Goal: Book appointment/travel/reservation

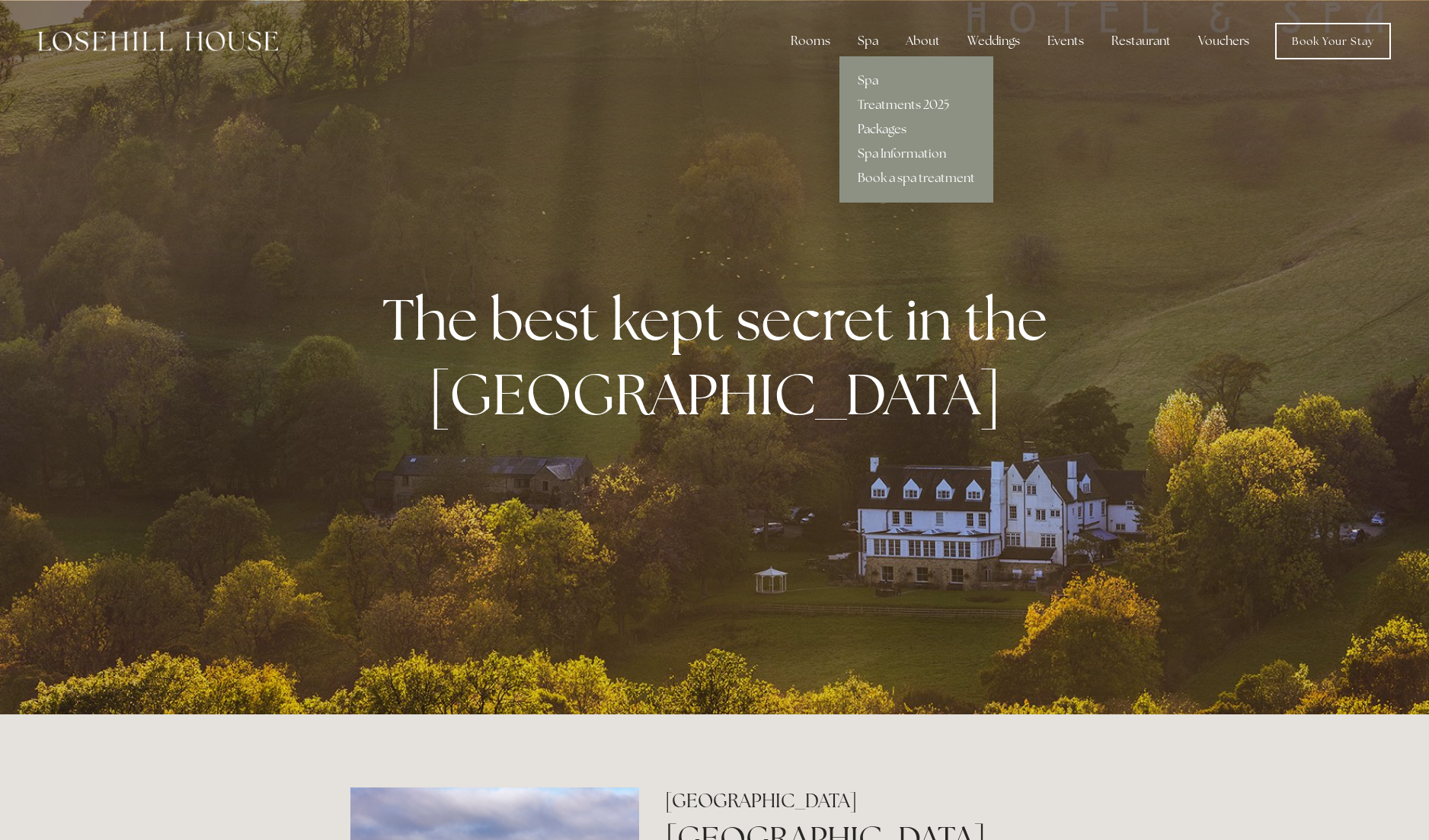
click at [882, 132] on link "Packages" at bounding box center [916, 129] width 154 height 24
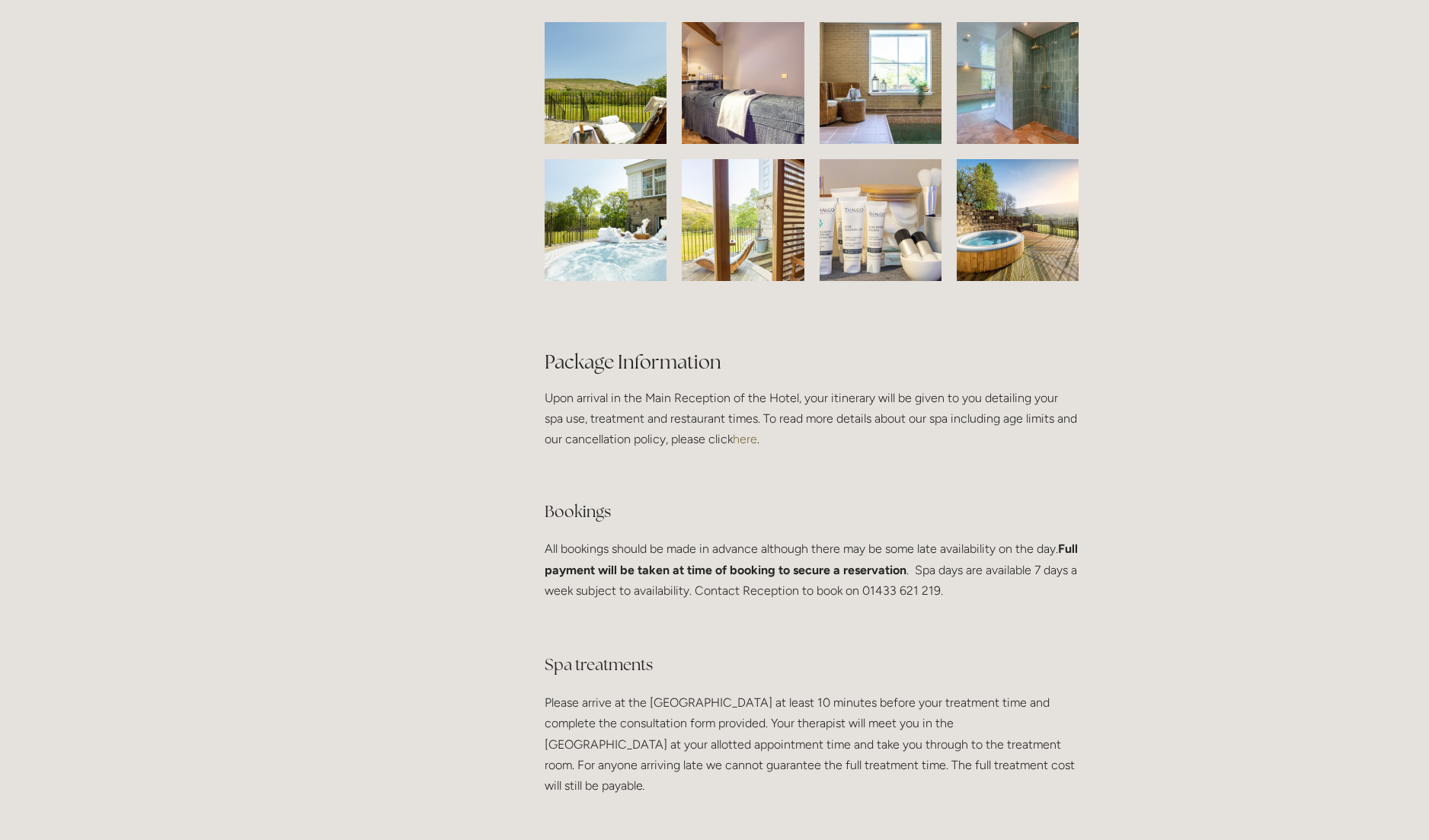
scroll to position [2464, 0]
click at [1048, 90] on img at bounding box center [1018, 85] width 168 height 122
click at [964, 114] on img at bounding box center [1018, 85] width 168 height 122
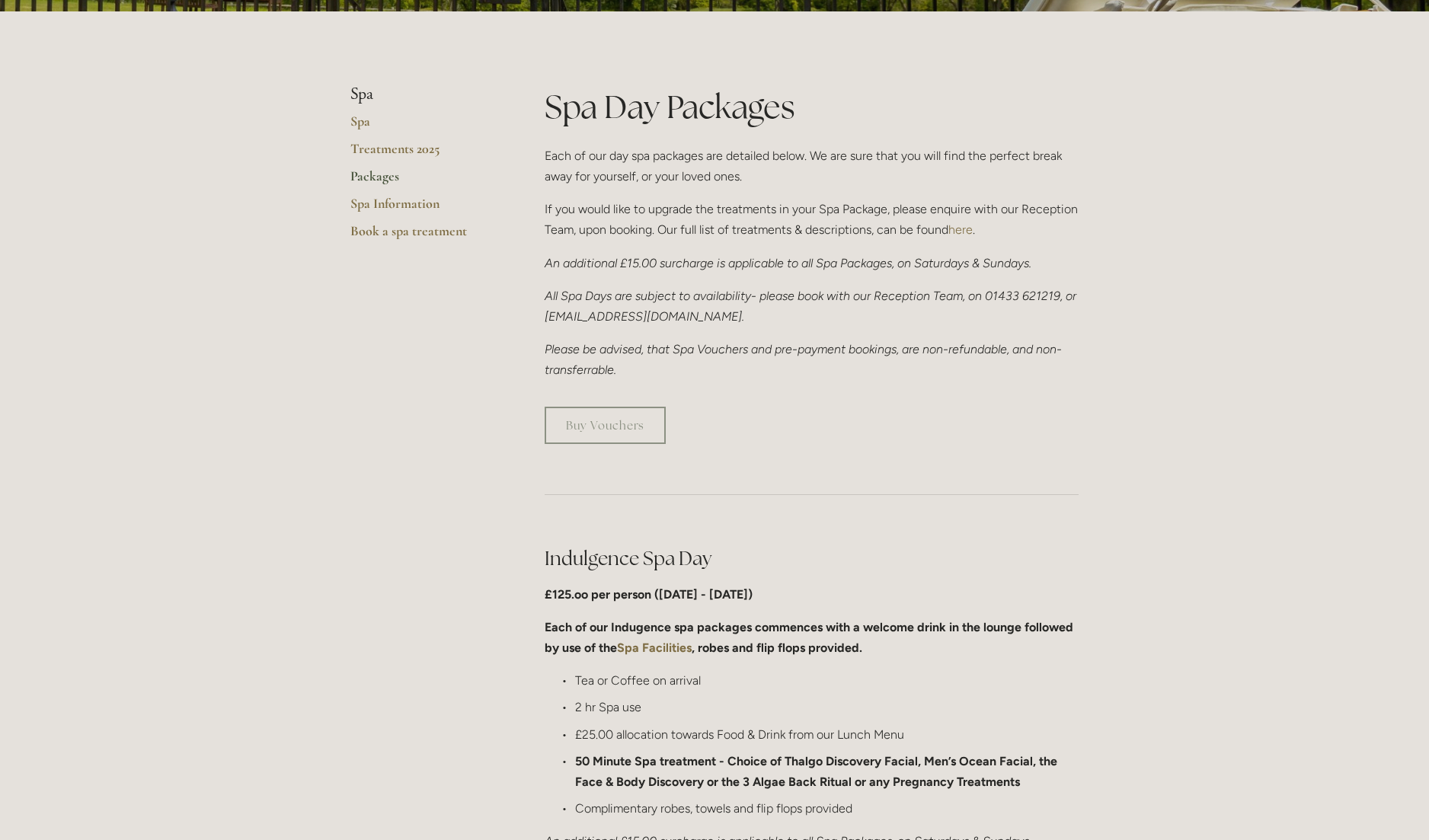
scroll to position [0, 0]
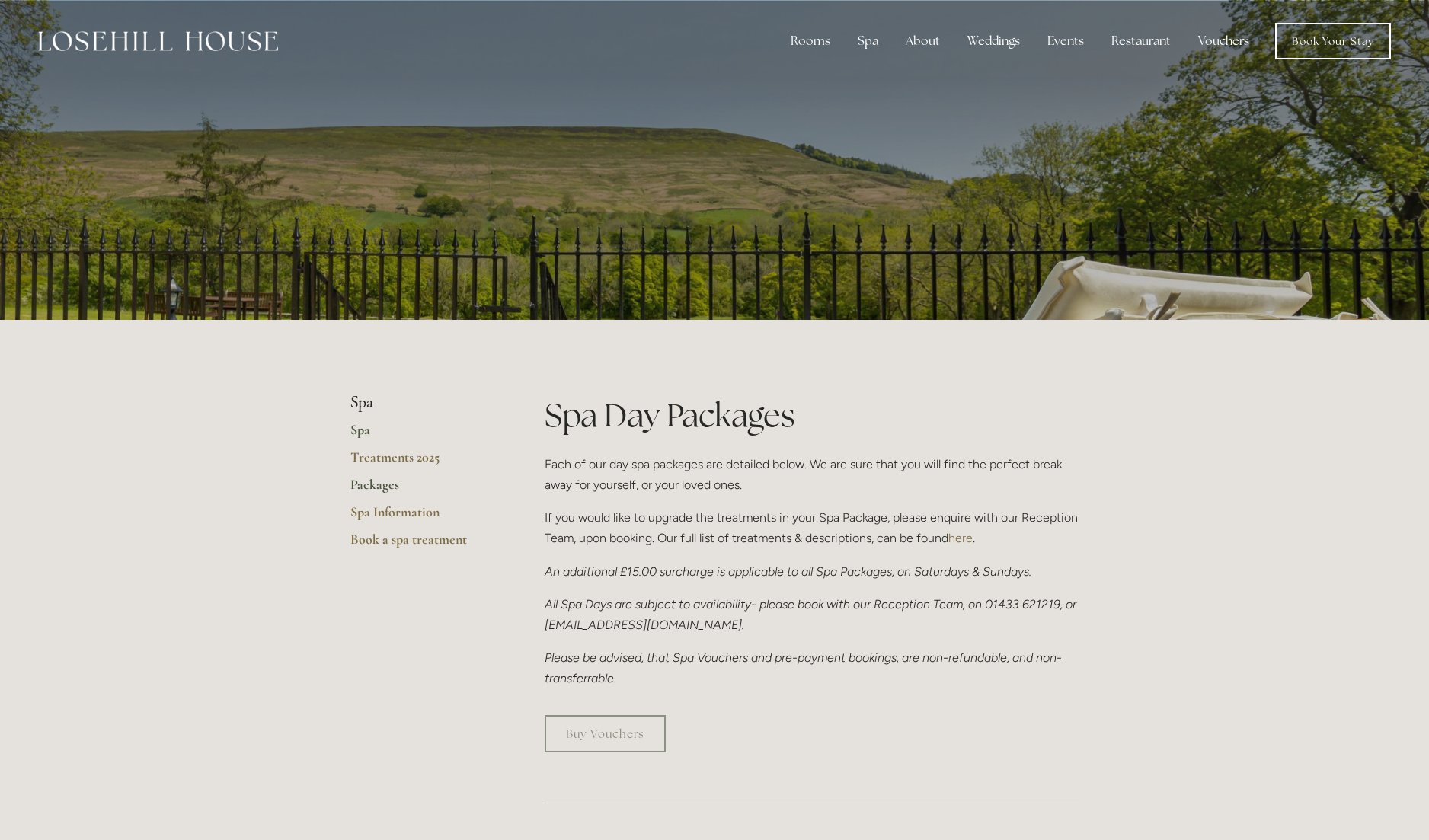
click at [356, 427] on link "Spa" at bounding box center [424, 434] width 146 height 27
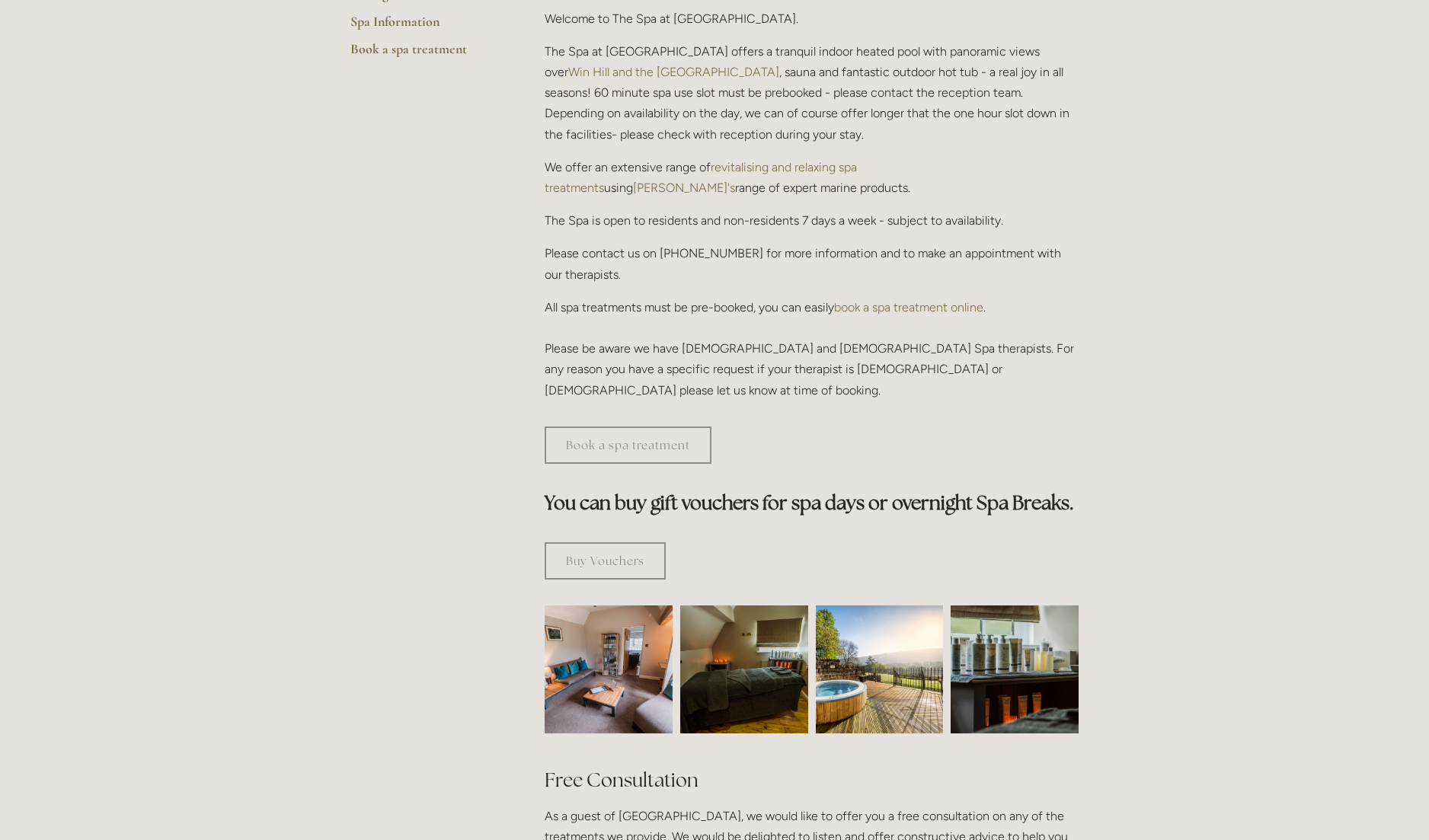
scroll to position [402, 0]
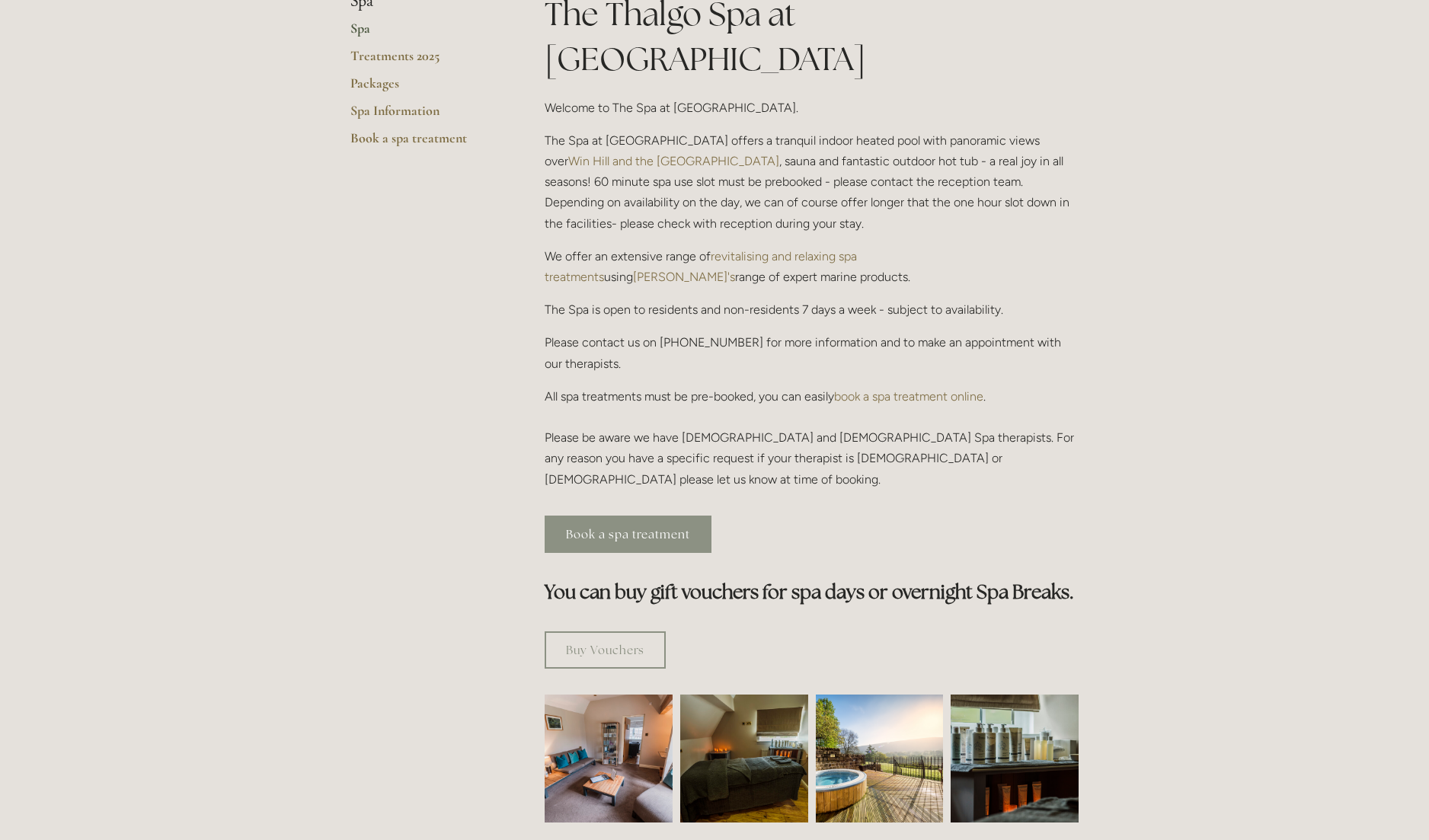
click at [604, 516] on link "Book a spa treatment" at bounding box center [628, 535] width 167 height 38
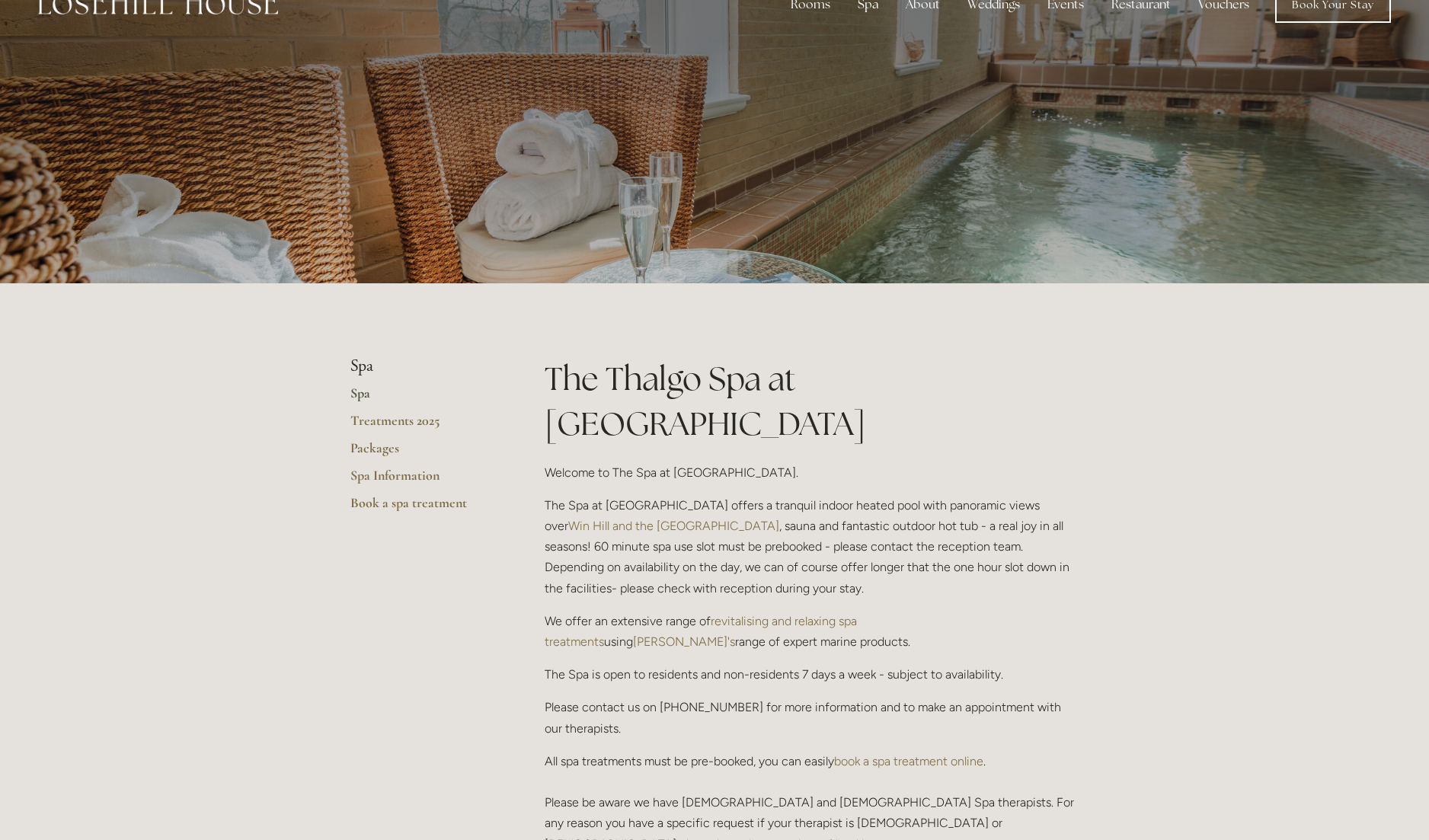
scroll to position [0, 0]
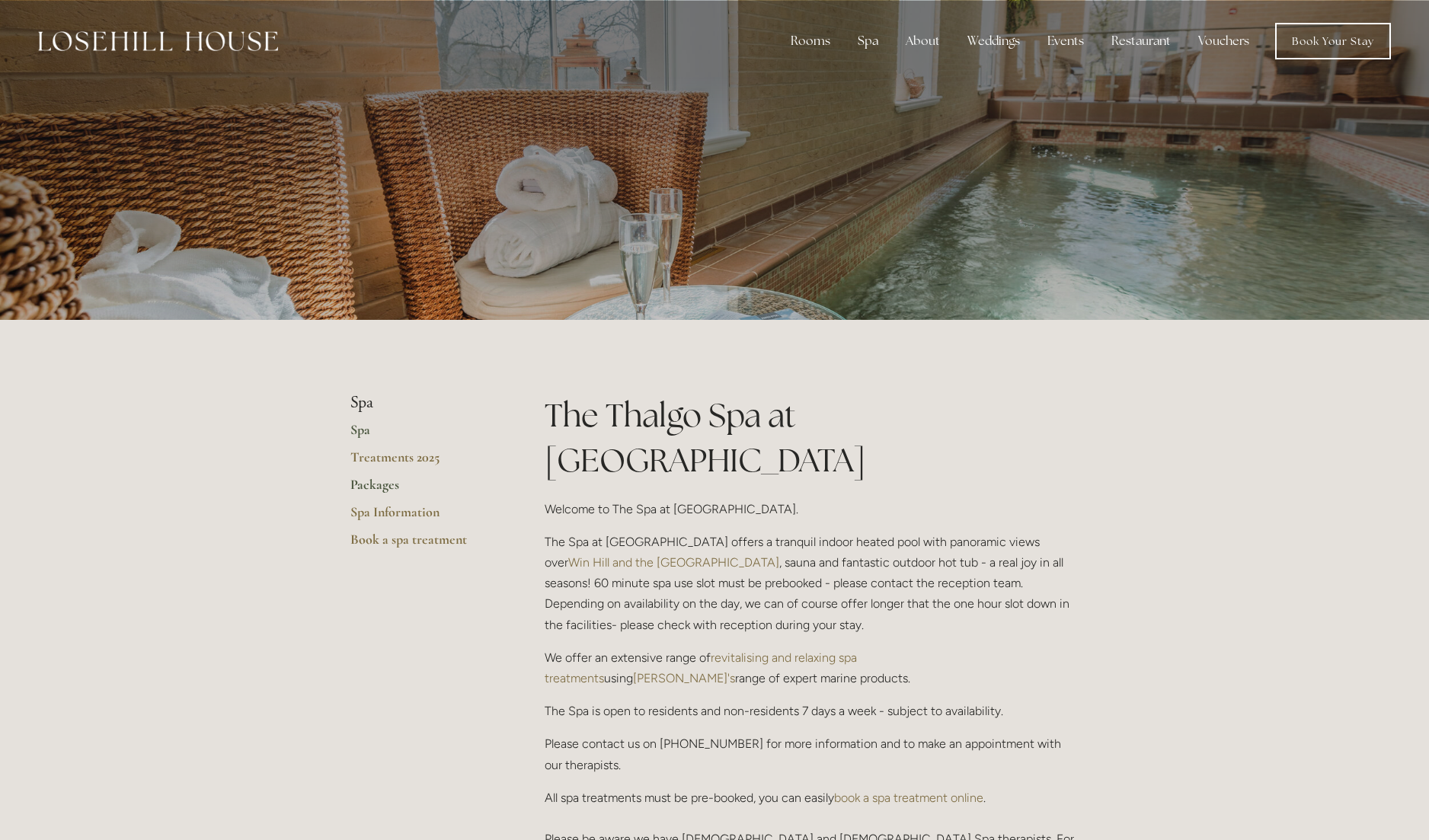
click at [376, 492] on link "Packages" at bounding box center [424, 489] width 146 height 27
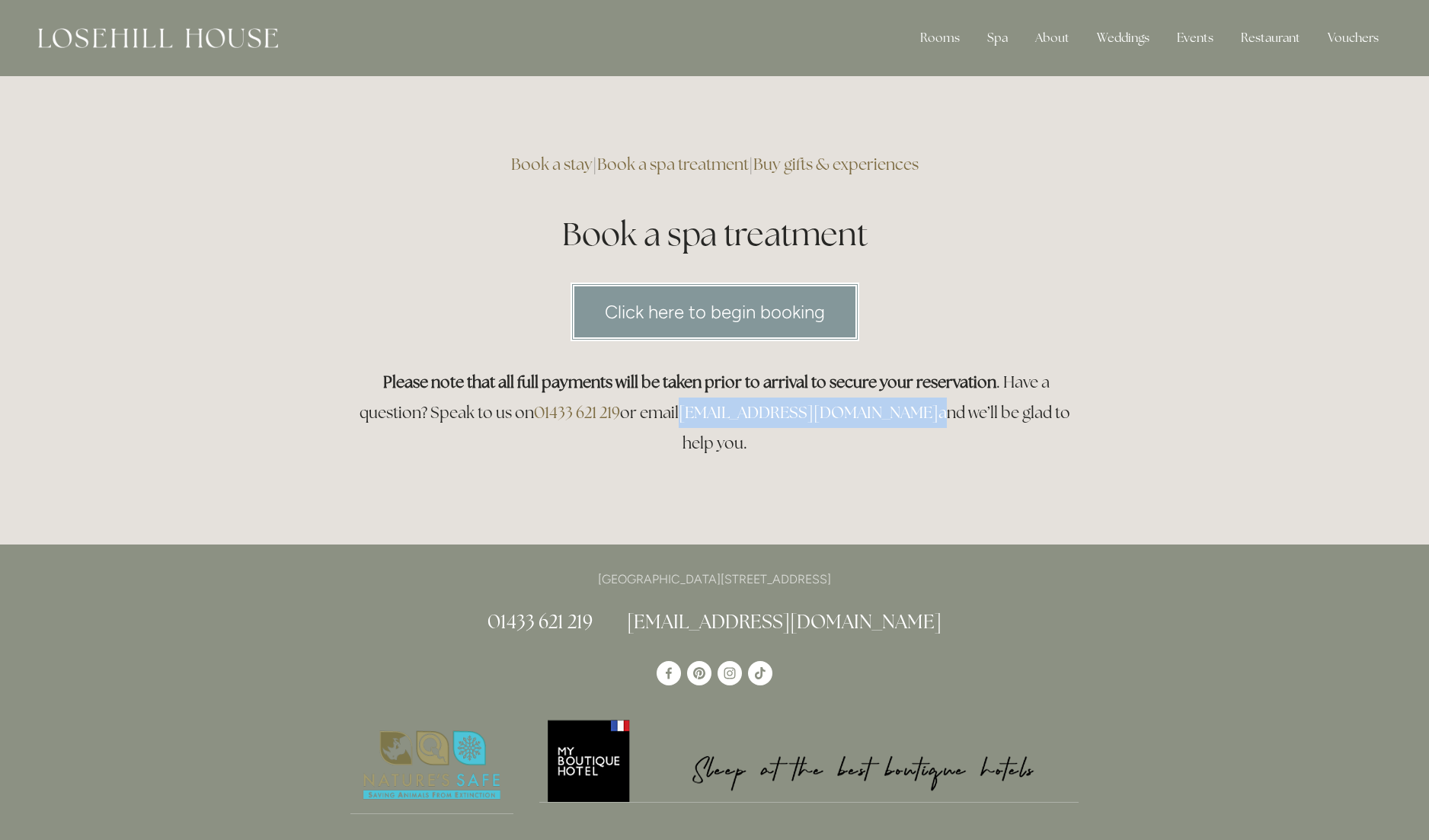
drag, startPoint x: 873, startPoint y: 413, endPoint x: 691, endPoint y: 415, distance: 182.0
click at [691, 415] on h3 "Please note that all full payments will be taken prior to arrival to secure you…" at bounding box center [715, 413] width 728 height 92
copy h3 "[EMAIL_ADDRESS][DOMAIN_NAME]"
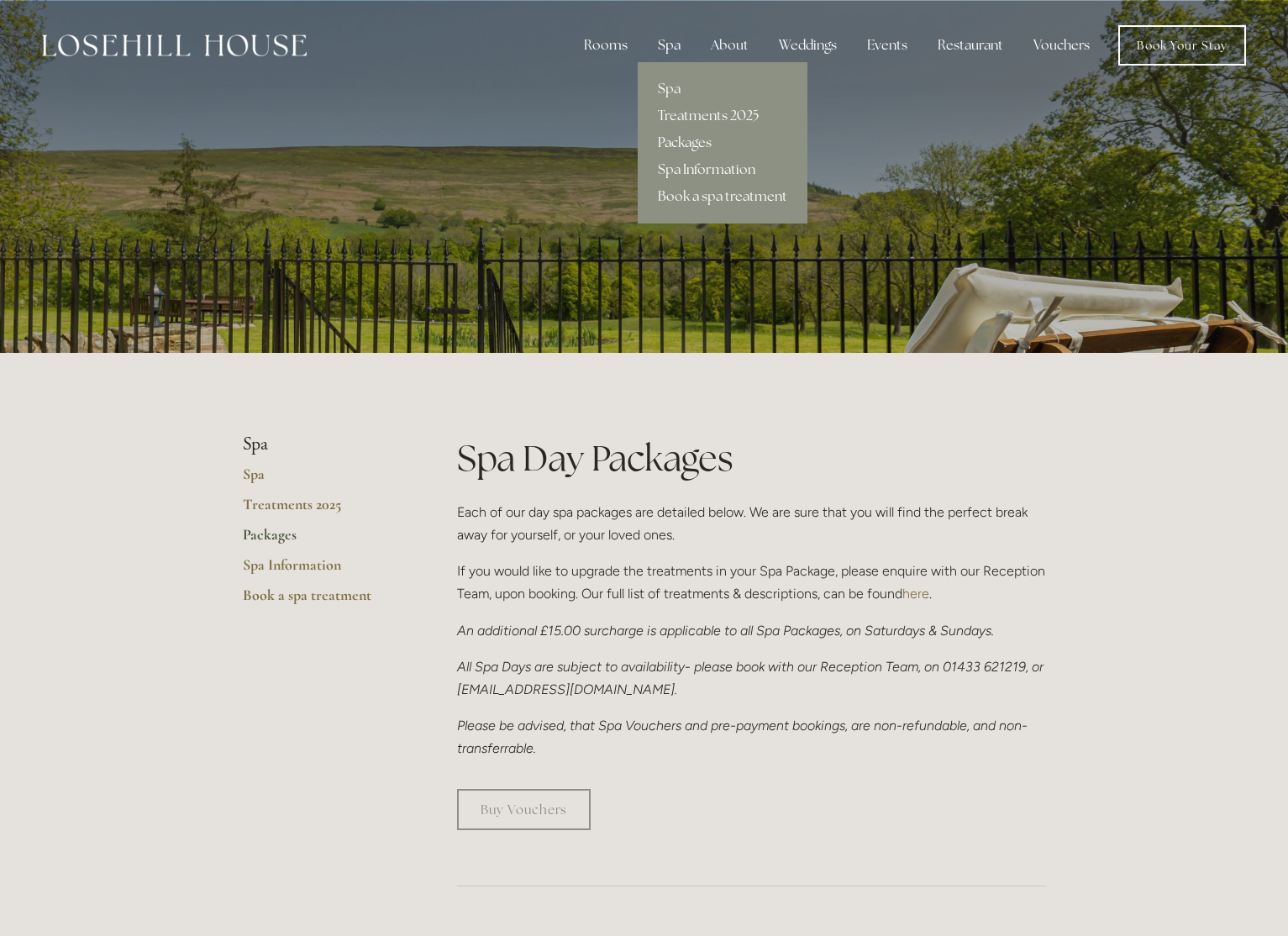
click at [687, 142] on link "Packages" at bounding box center [723, 142] width 170 height 27
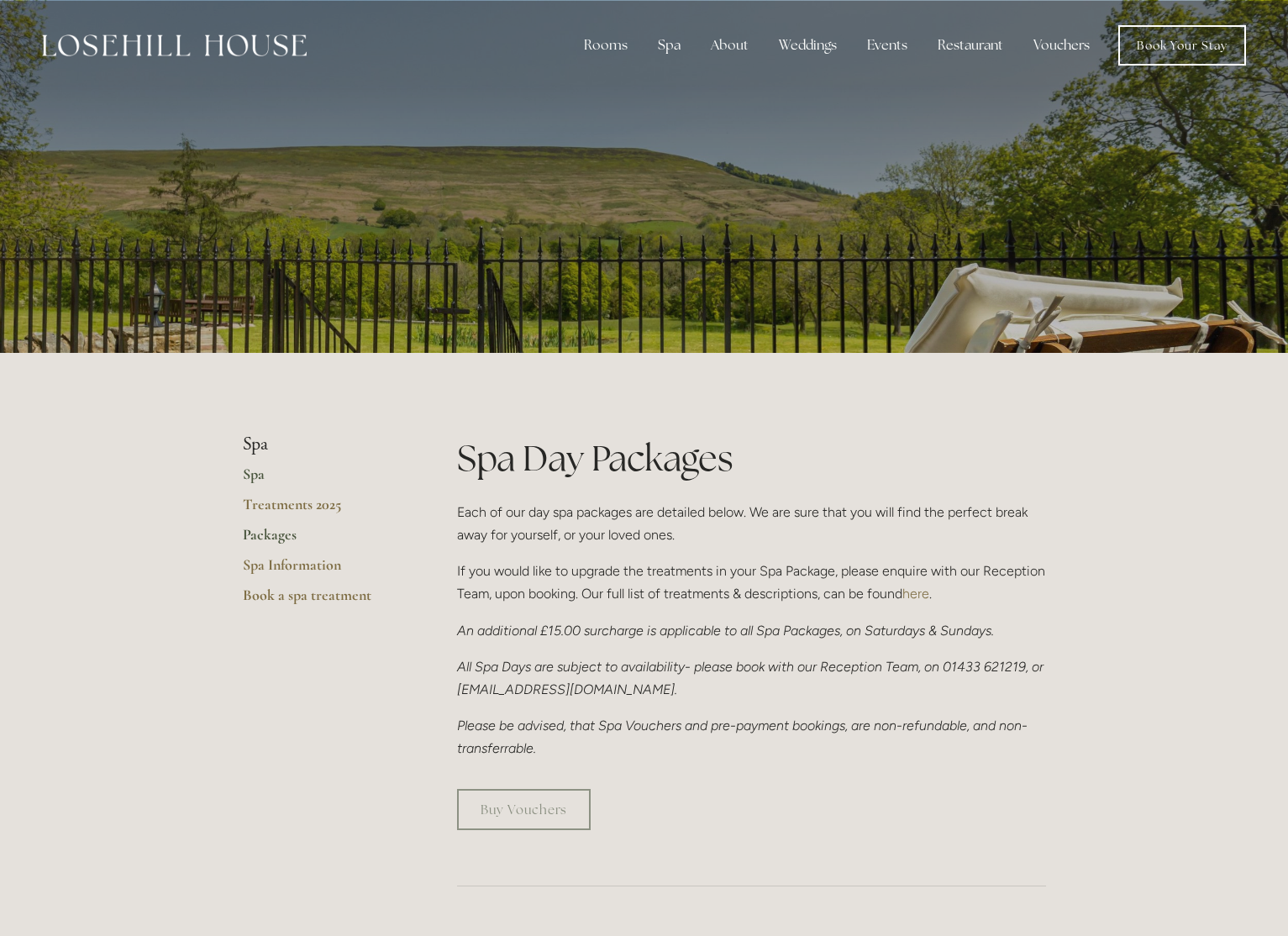
click at [251, 478] on link "Spa" at bounding box center [323, 479] width 161 height 30
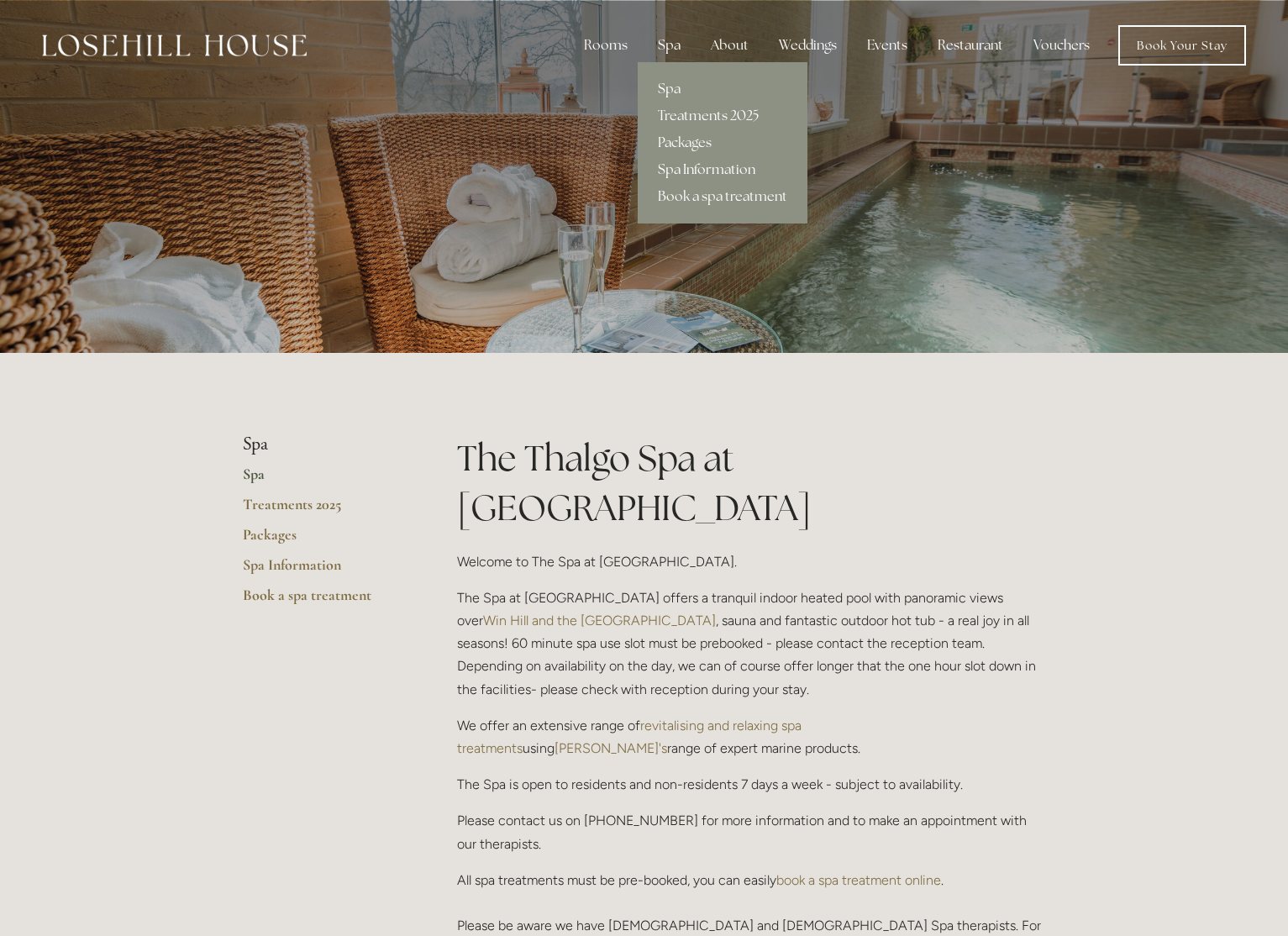
click at [695, 166] on link "Spa Information" at bounding box center [723, 169] width 170 height 27
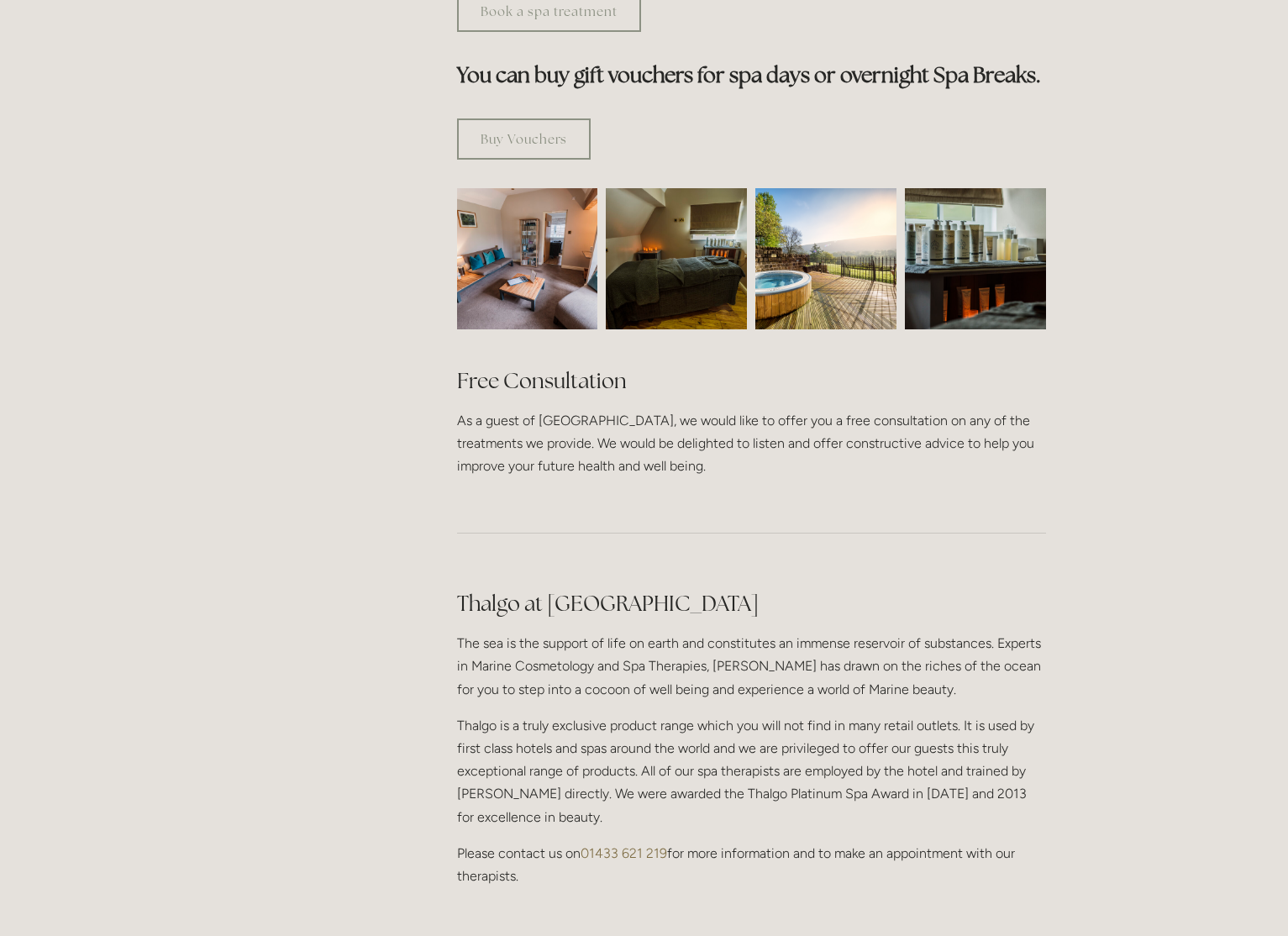
scroll to position [761, 0]
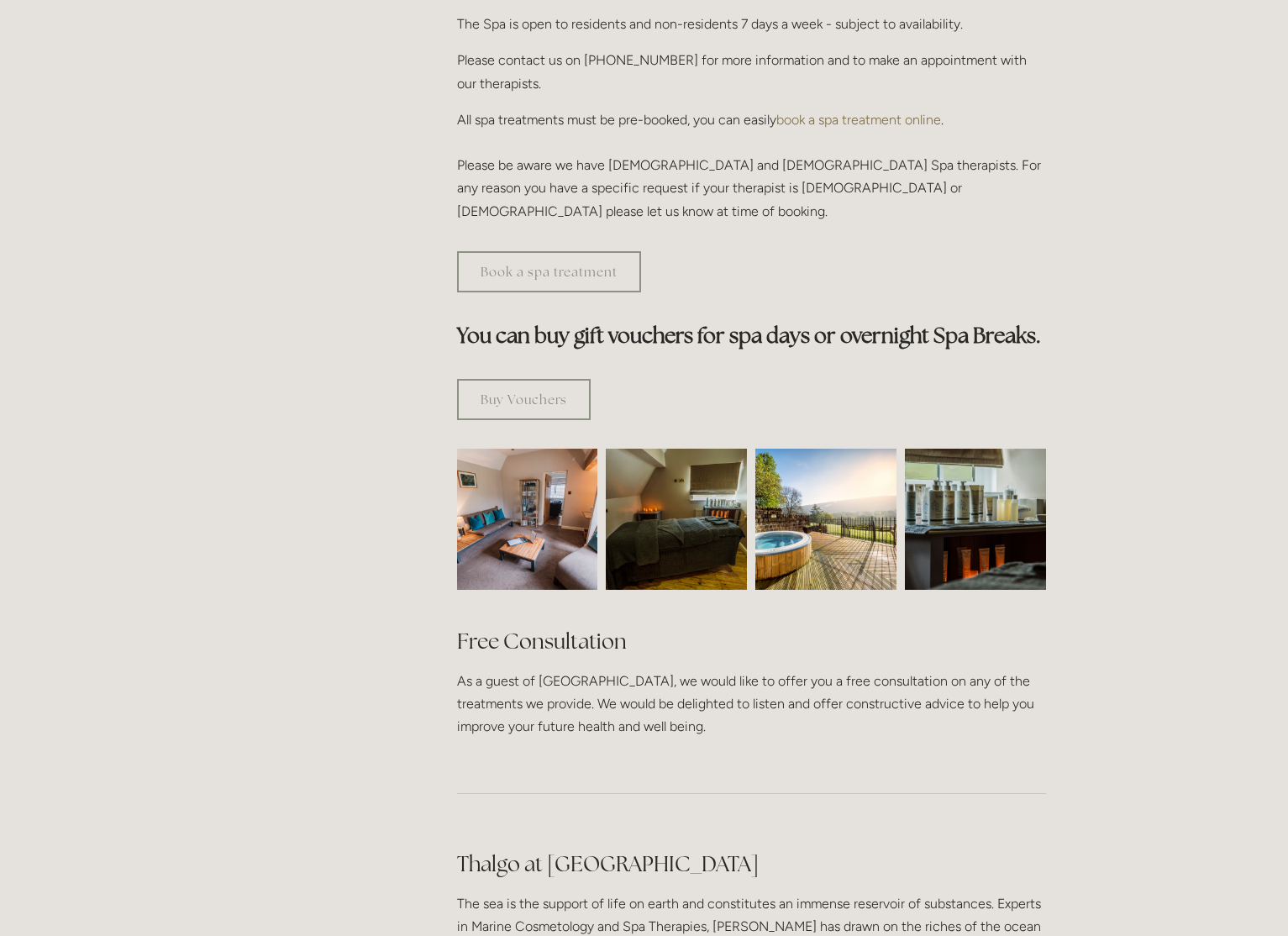
click at [813, 484] on img at bounding box center [825, 519] width 141 height 141
click at [798, 449] on img at bounding box center [825, 519] width 141 height 141
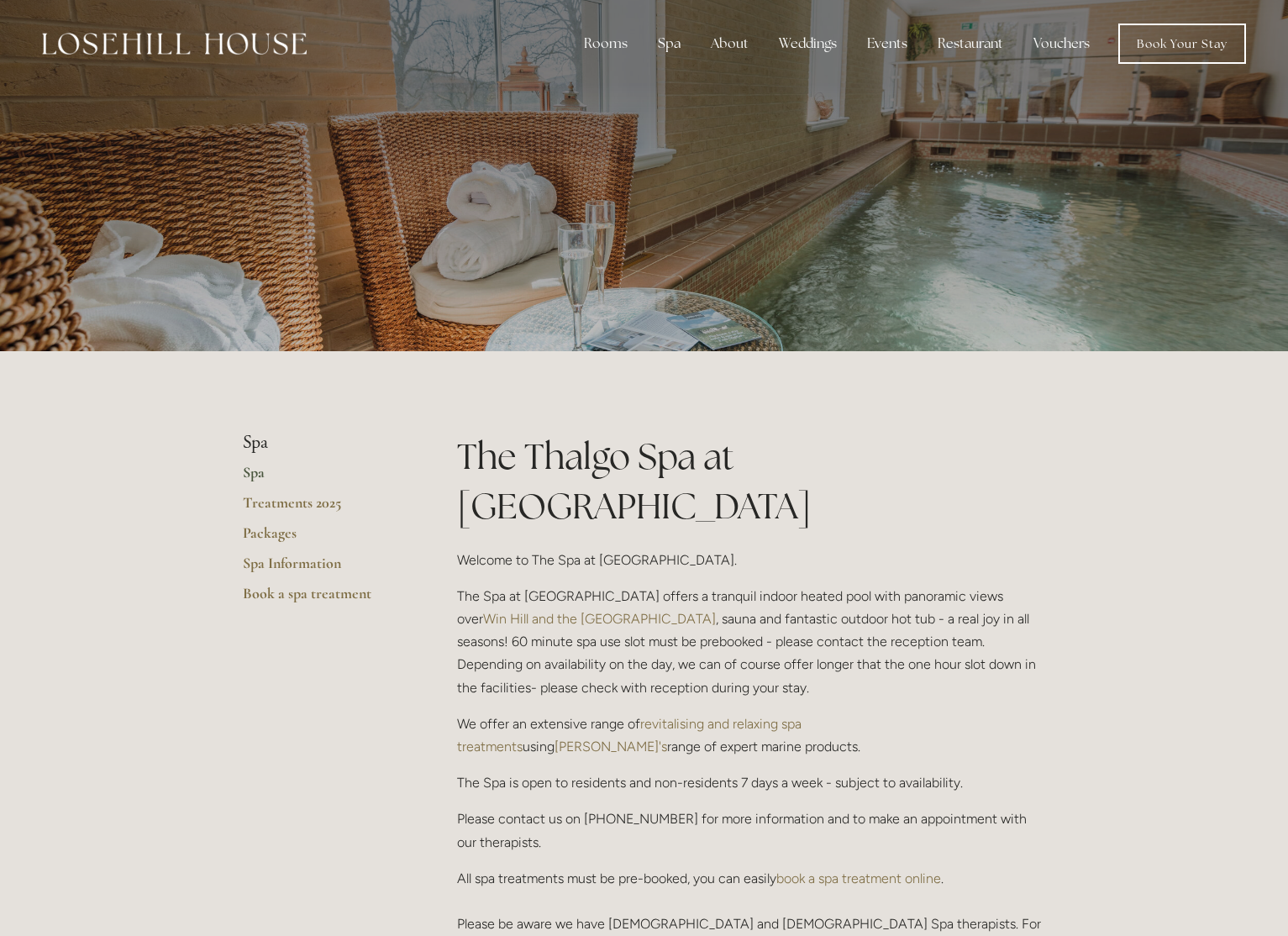
scroll to position [0, 0]
click at [258, 470] on link "Spa" at bounding box center [323, 479] width 161 height 30
click at [851, 310] on div at bounding box center [644, 176] width 803 height 353
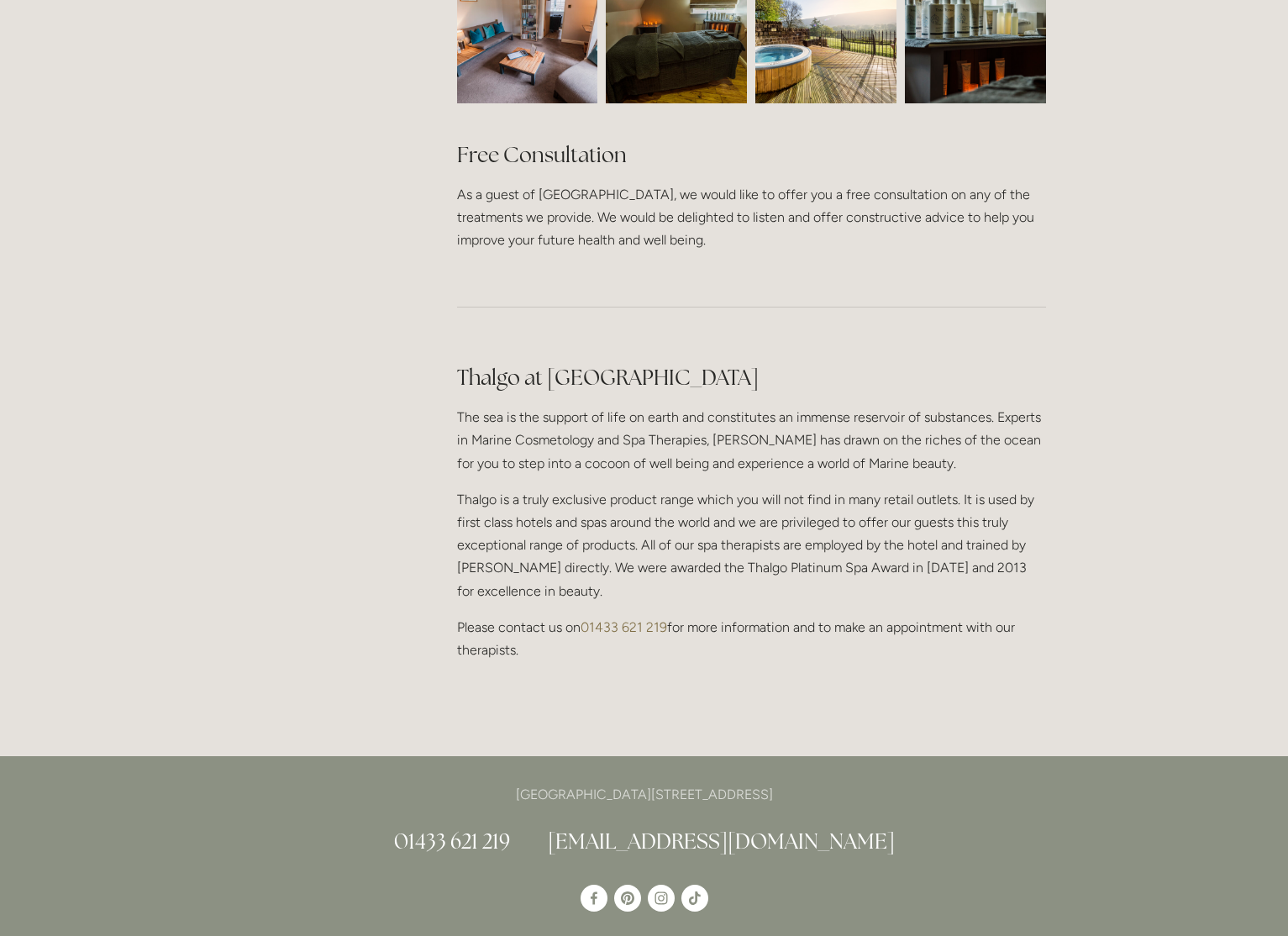
scroll to position [1246, 0]
click at [657, 886] on use "Instagram" at bounding box center [660, 899] width 27 height 27
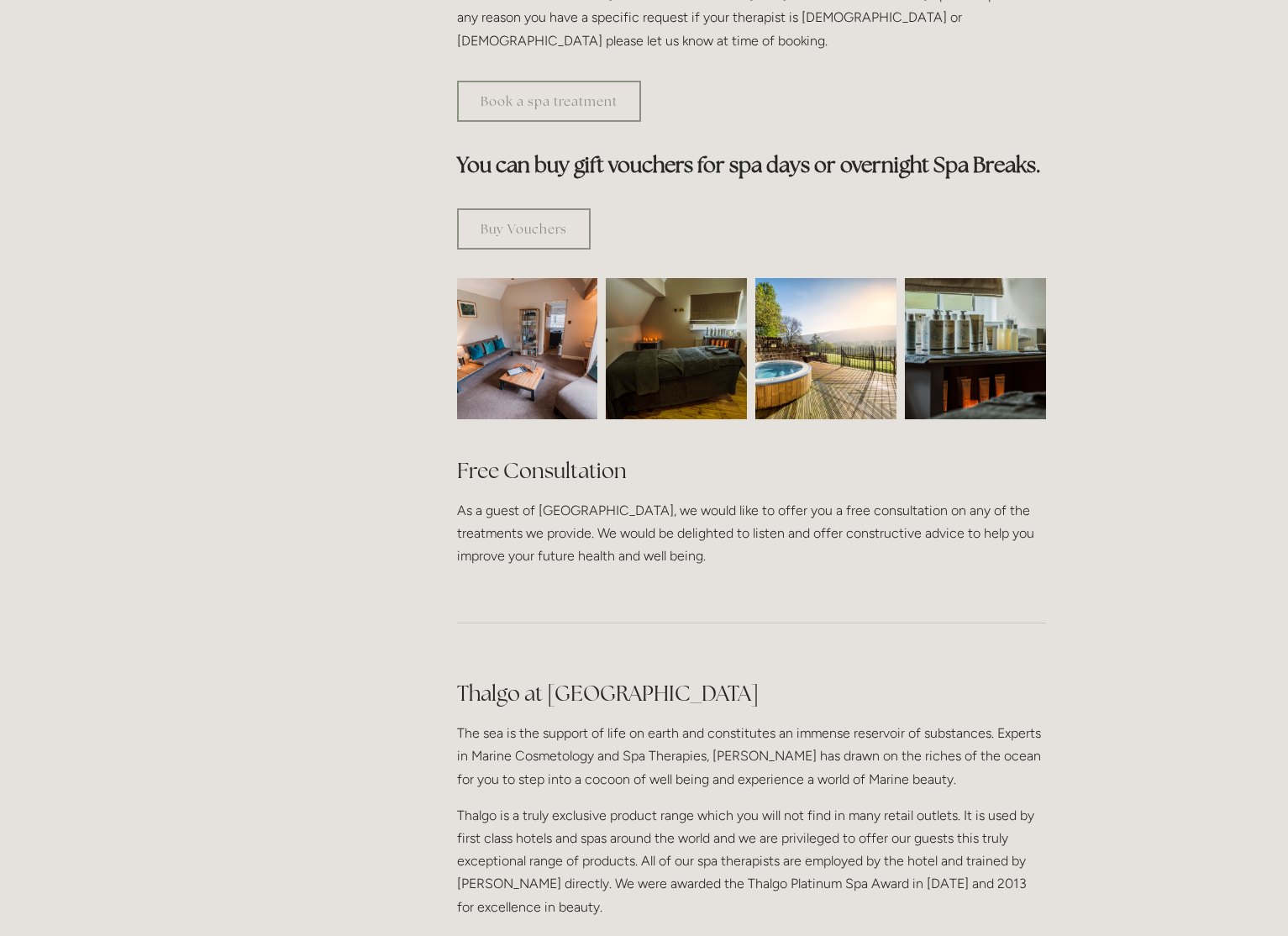
scroll to position [791, 0]
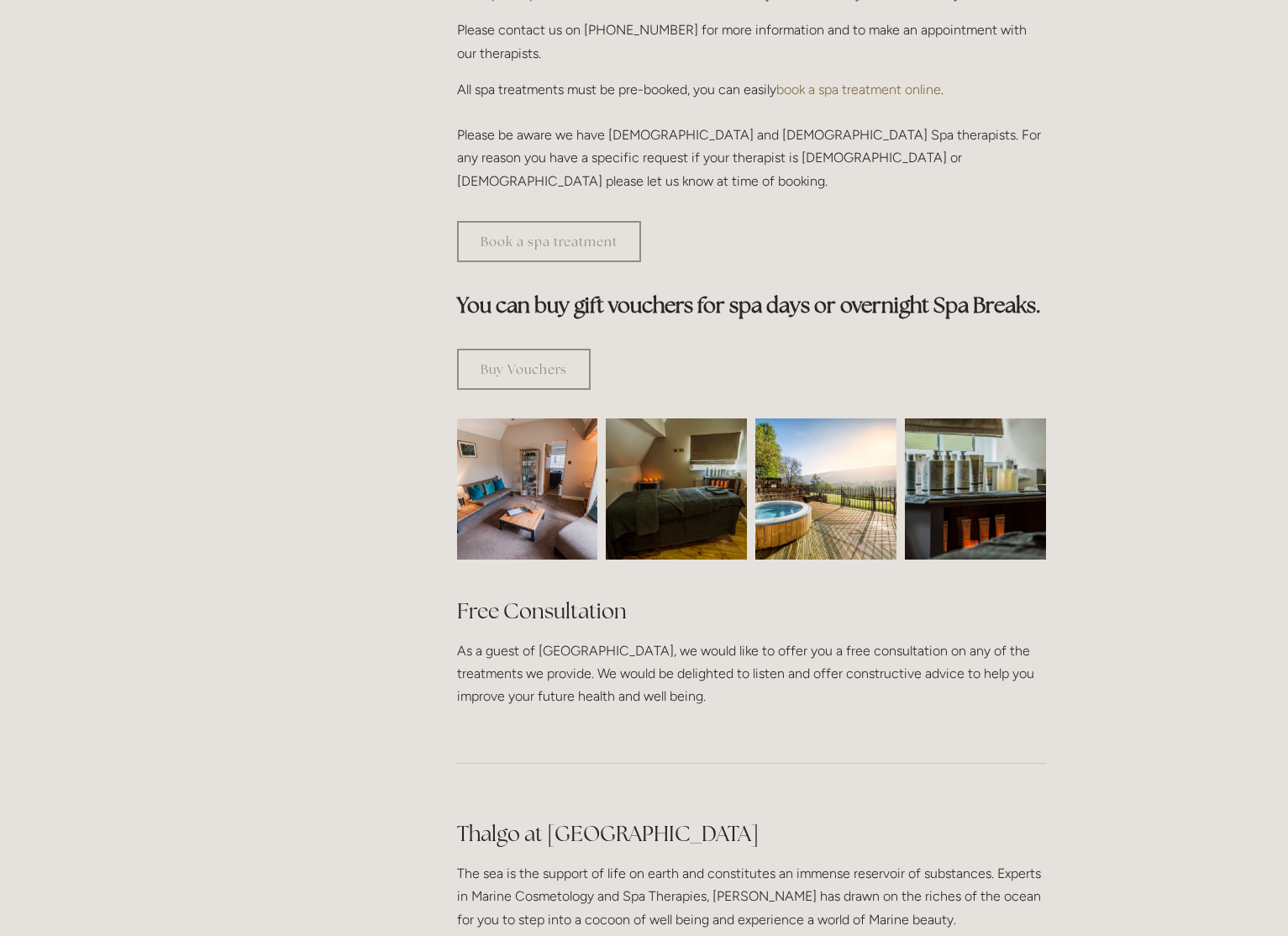
click at [823, 427] on img at bounding box center [825, 489] width 141 height 141
click at [824, 477] on img at bounding box center [825, 489] width 141 height 141
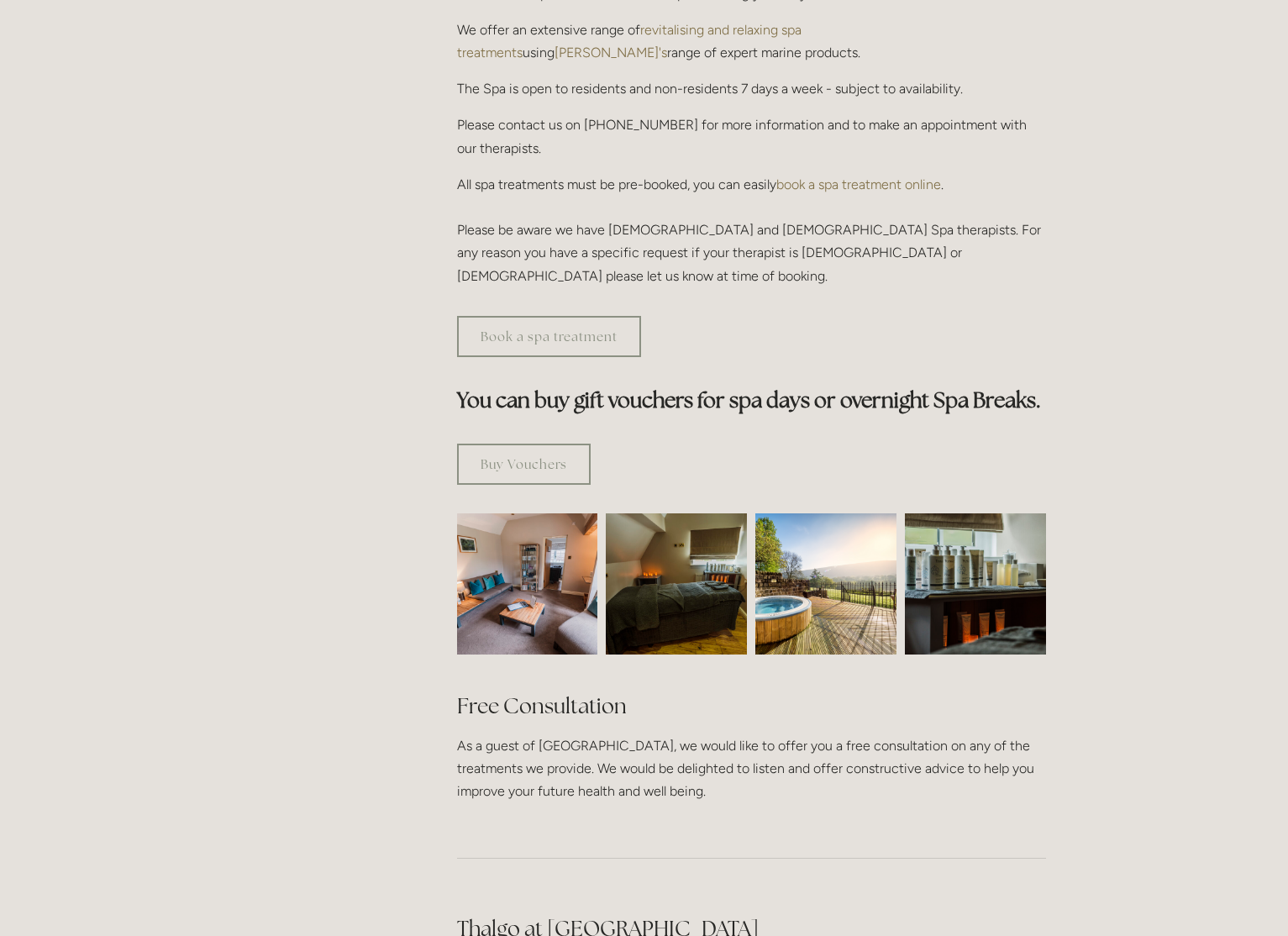
scroll to position [0, 0]
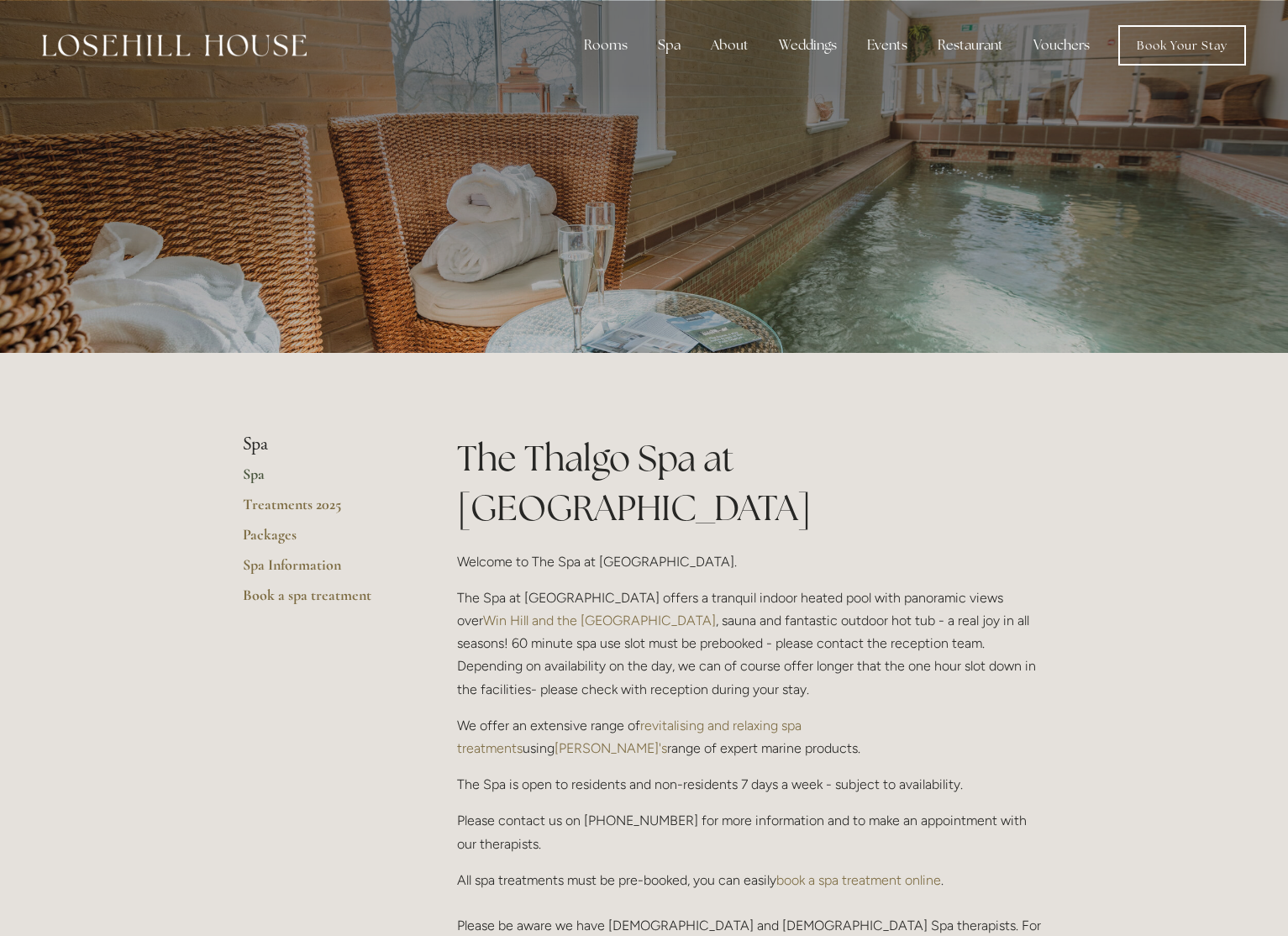
click at [261, 477] on link "Spa" at bounding box center [323, 479] width 161 height 30
click at [289, 502] on link "Treatments 2025" at bounding box center [323, 509] width 161 height 30
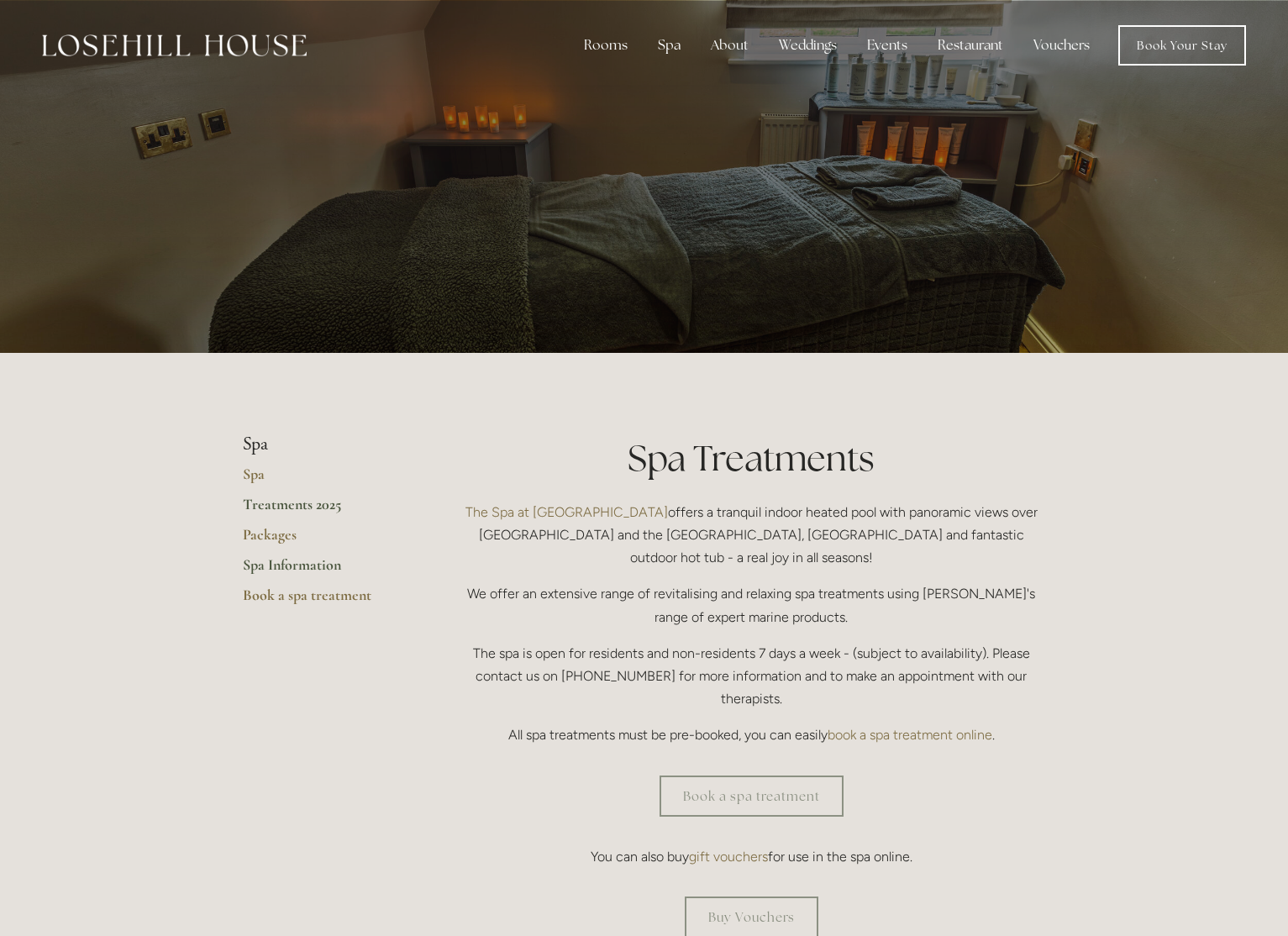
click at [264, 563] on link "Spa Information" at bounding box center [323, 570] width 161 height 30
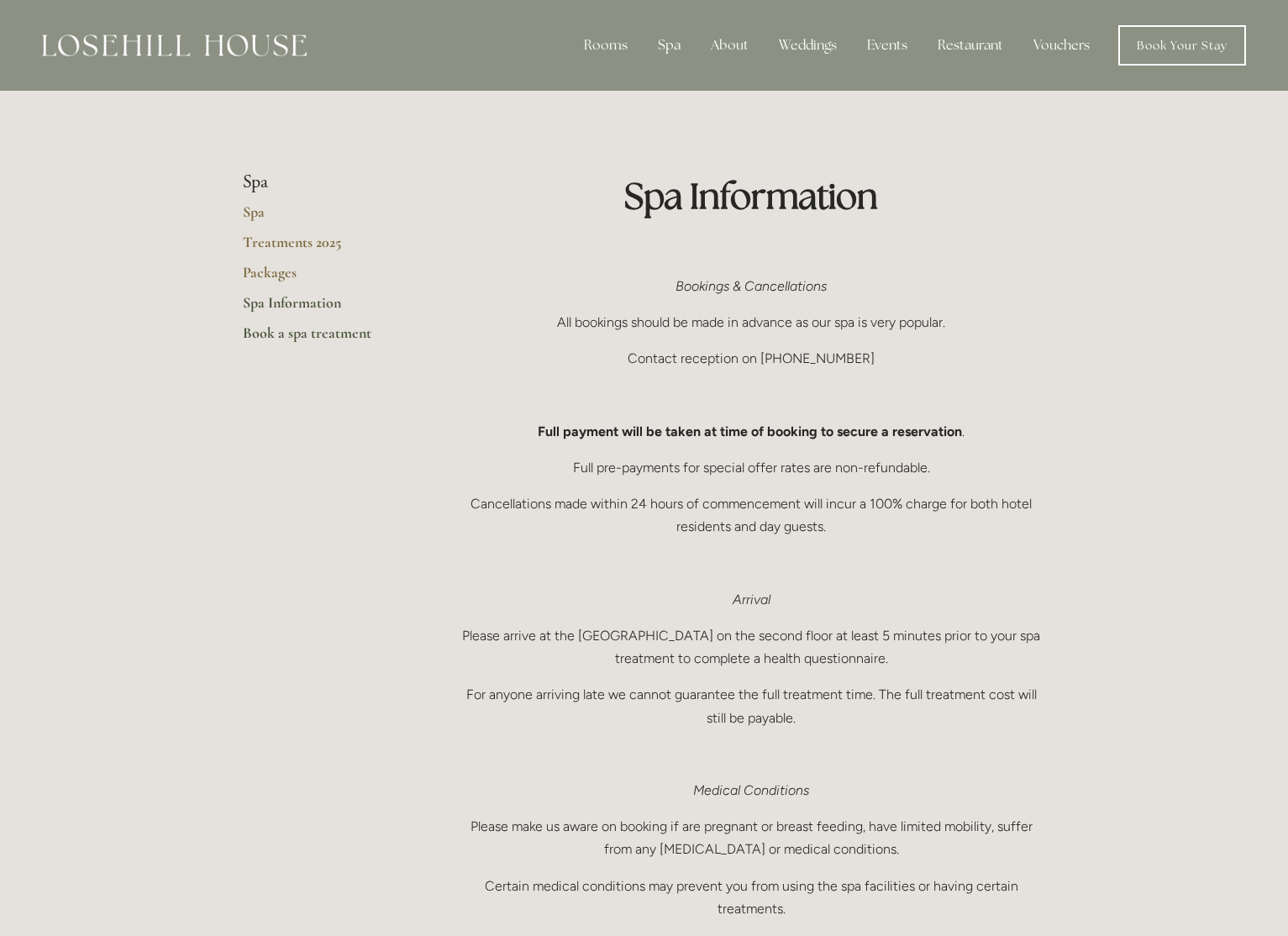
click at [288, 327] on link "Book a spa treatment" at bounding box center [323, 338] width 161 height 30
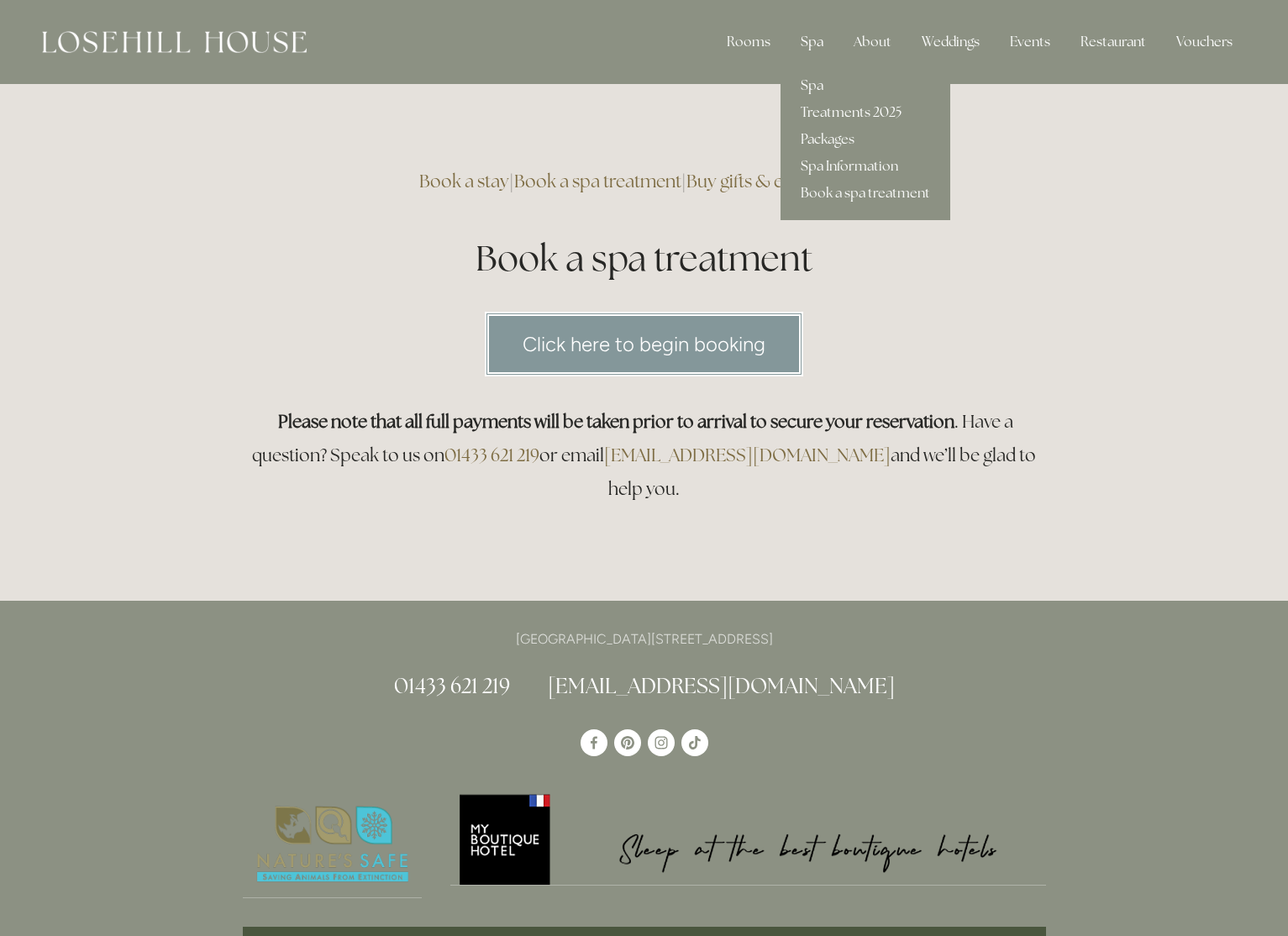
click at [817, 47] on div "Spa" at bounding box center [811, 41] width 49 height 34
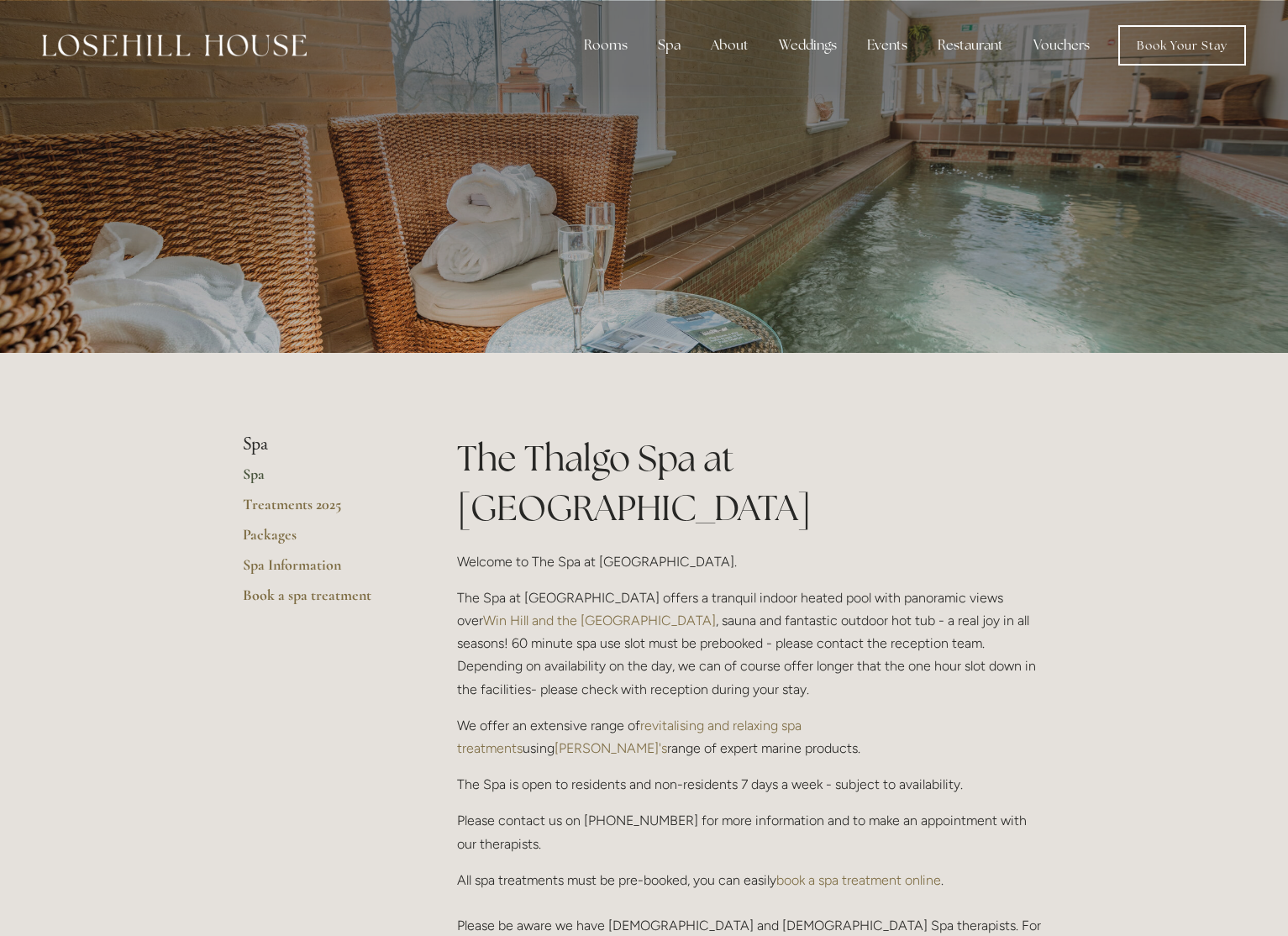
click at [613, 286] on div at bounding box center [644, 176] width 803 height 353
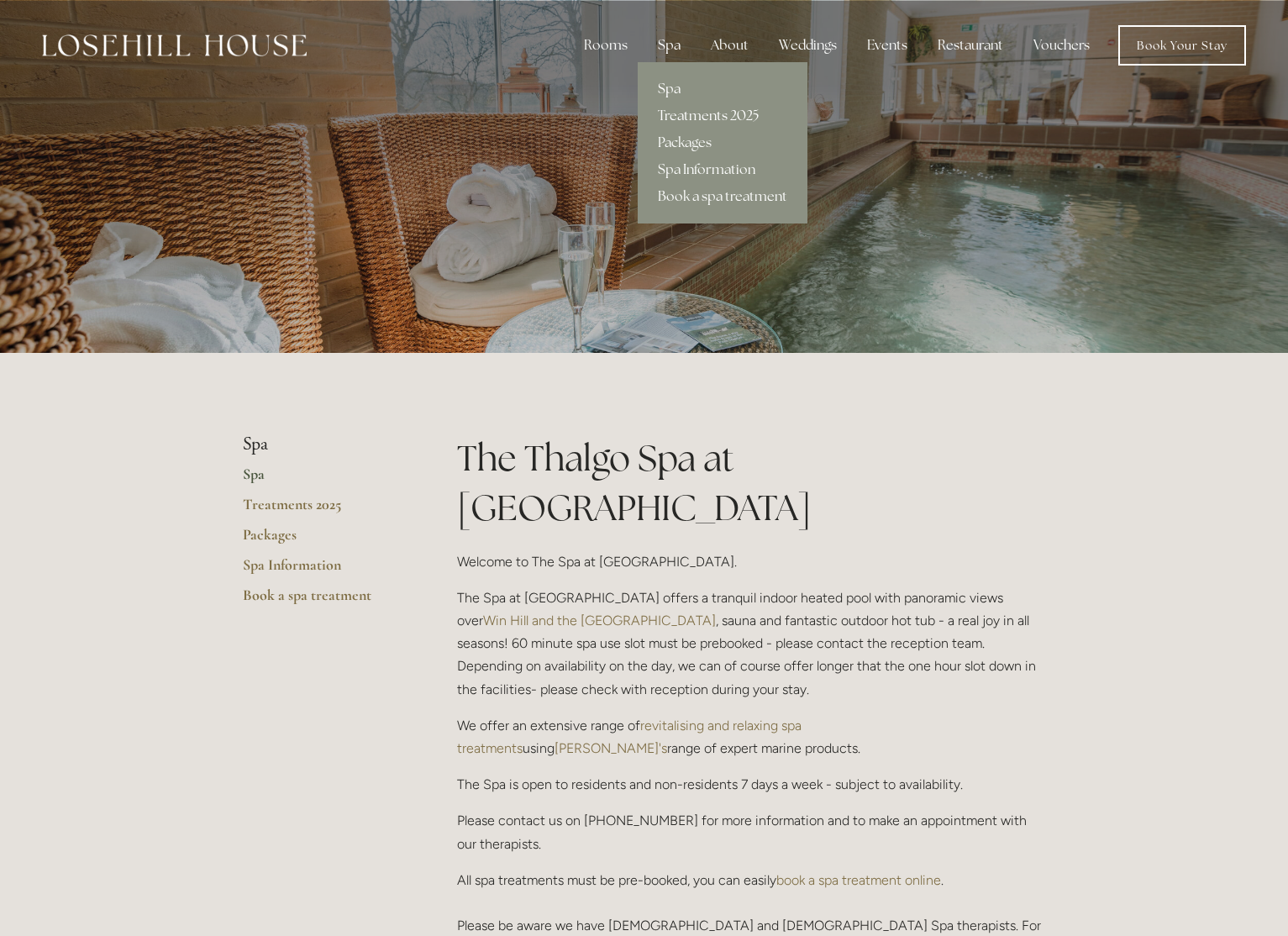
click at [689, 113] on link "Treatments 2025" at bounding box center [723, 116] width 170 height 27
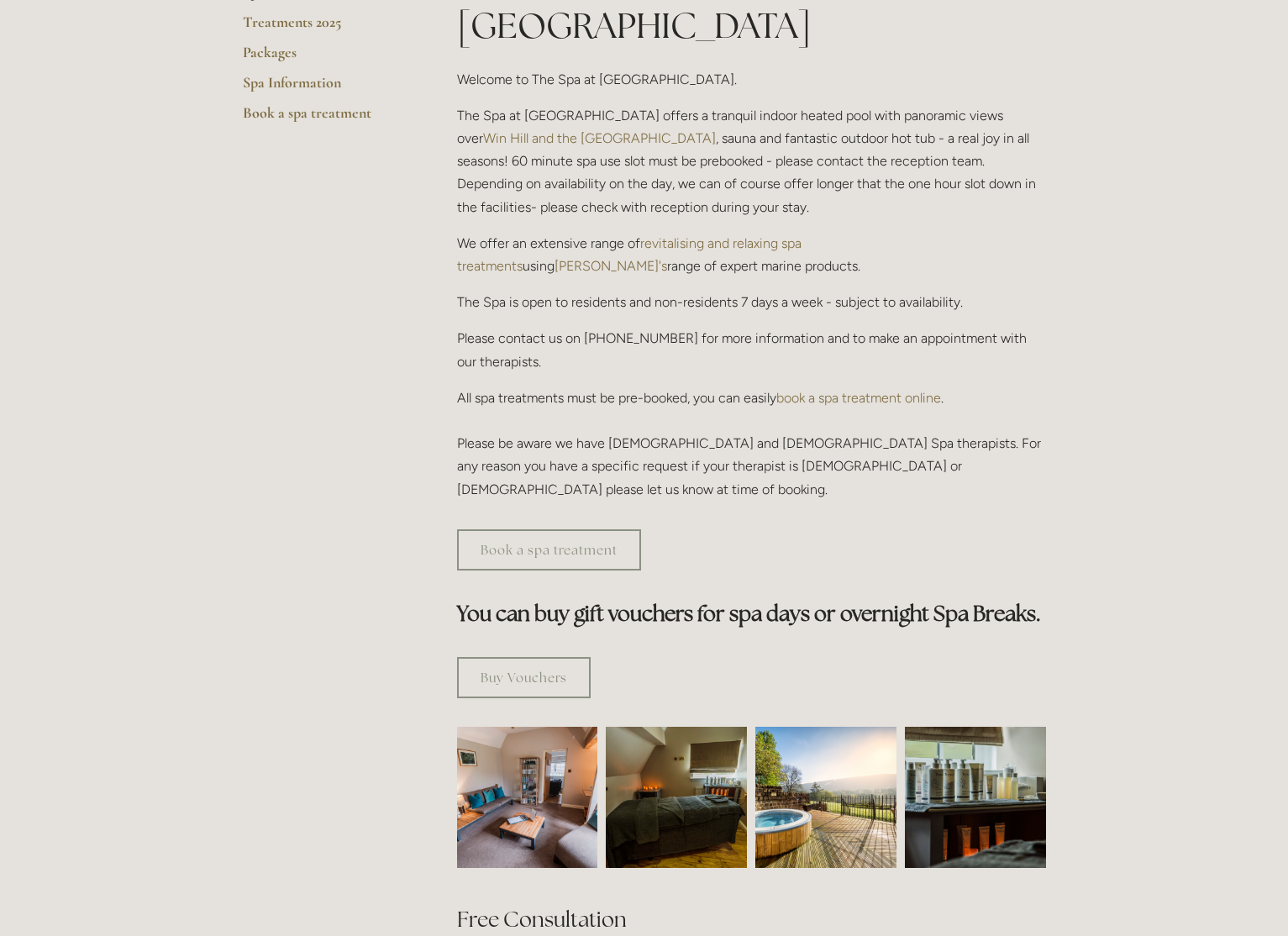
scroll to position [18, 0]
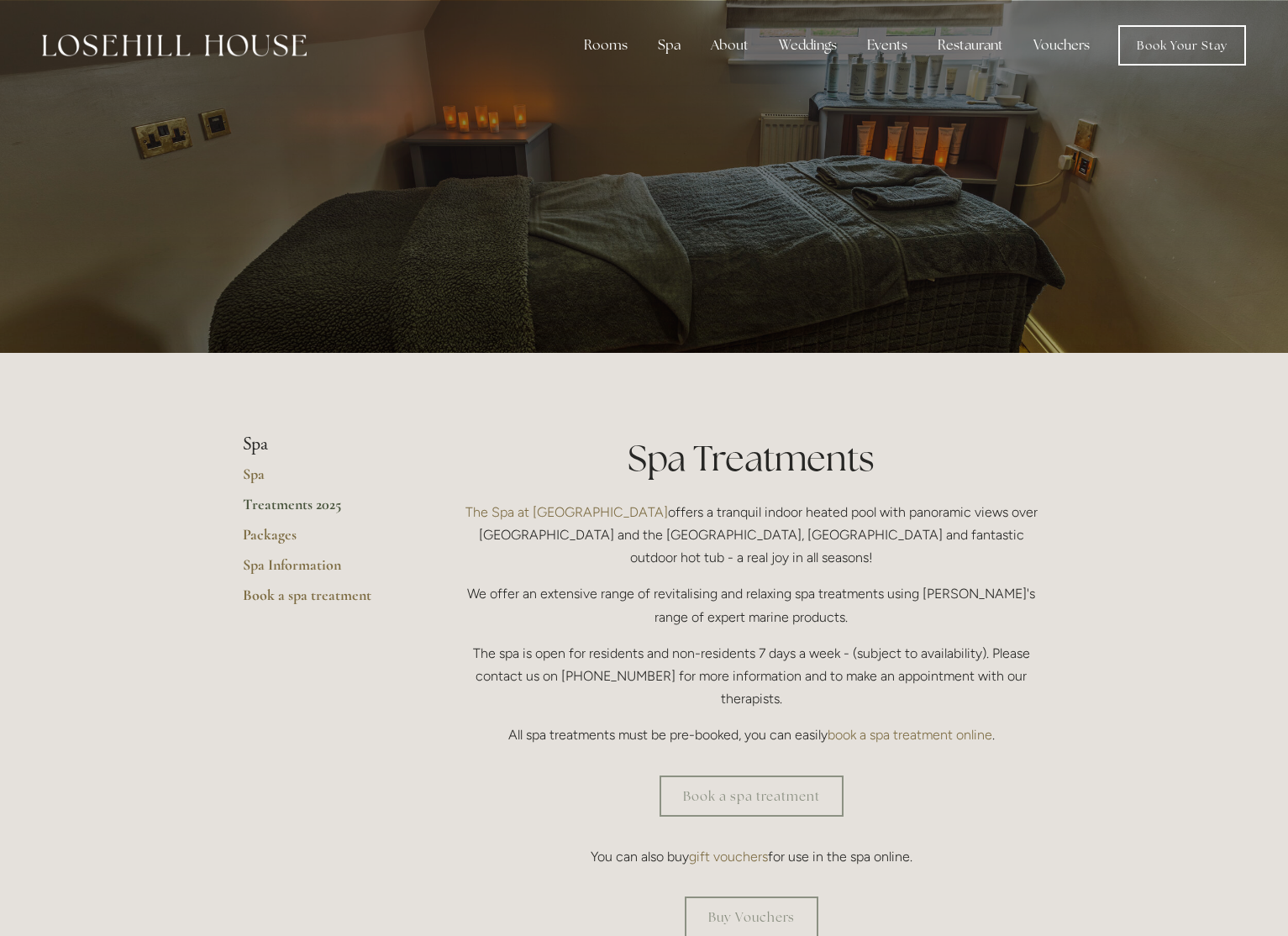
click at [660, 202] on p at bounding box center [644, 176] width 749 height 67
click at [272, 534] on link "Packages" at bounding box center [323, 540] width 161 height 30
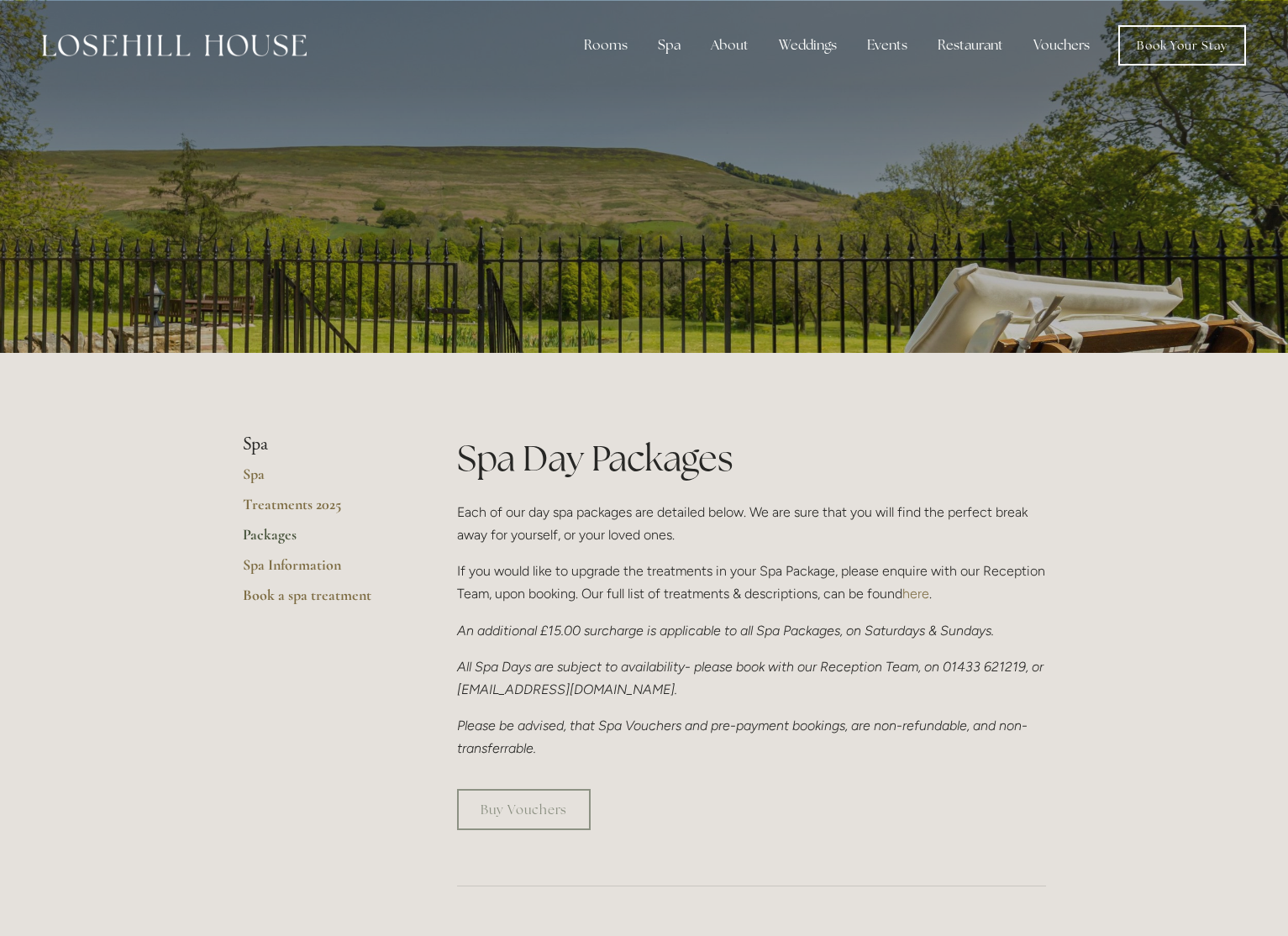
click at [755, 220] on div at bounding box center [644, 176] width 803 height 353
click at [283, 565] on link "Spa Information" at bounding box center [323, 570] width 161 height 30
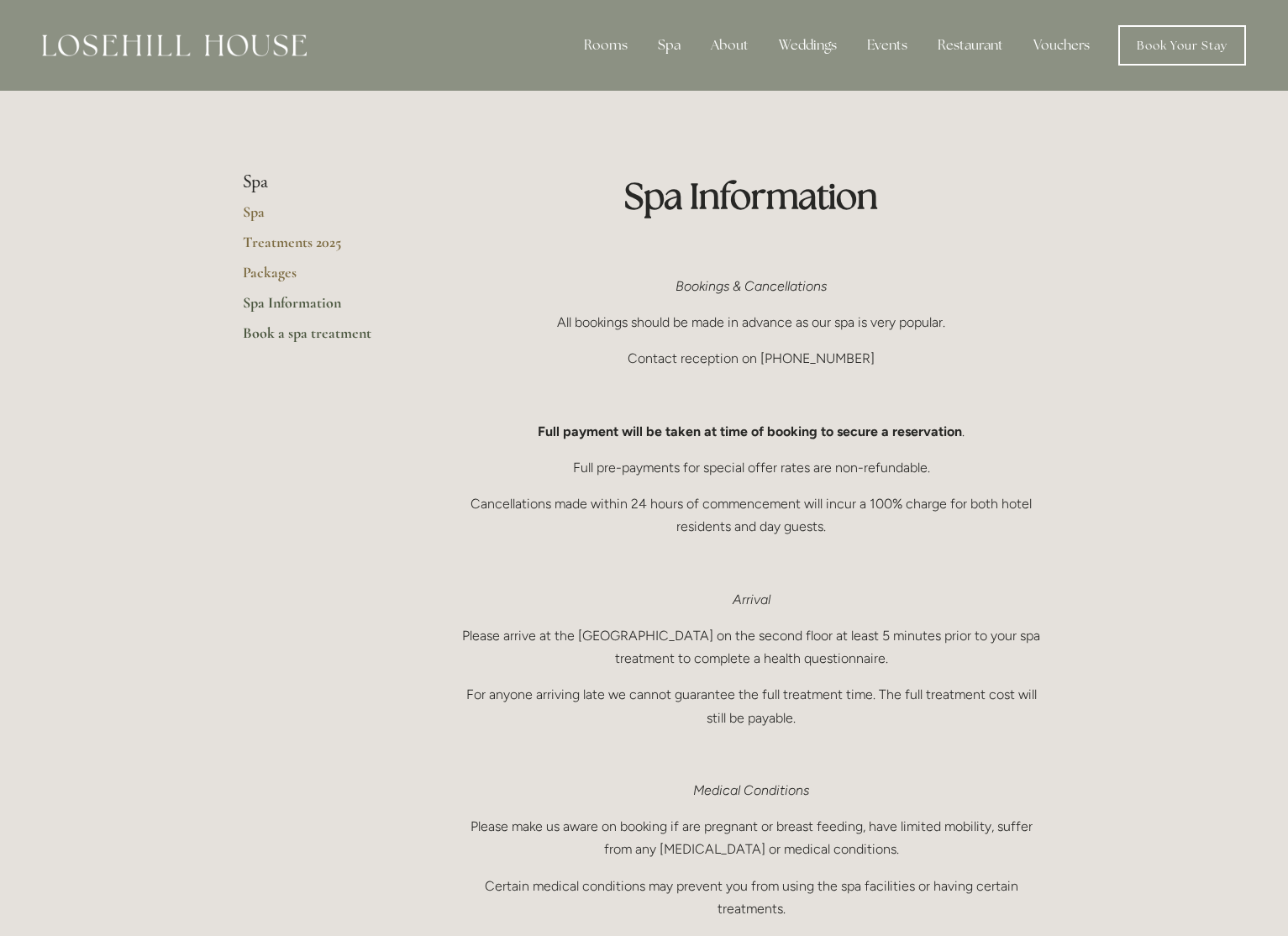
click at [317, 327] on link "Book a spa treatment" at bounding box center [323, 338] width 161 height 30
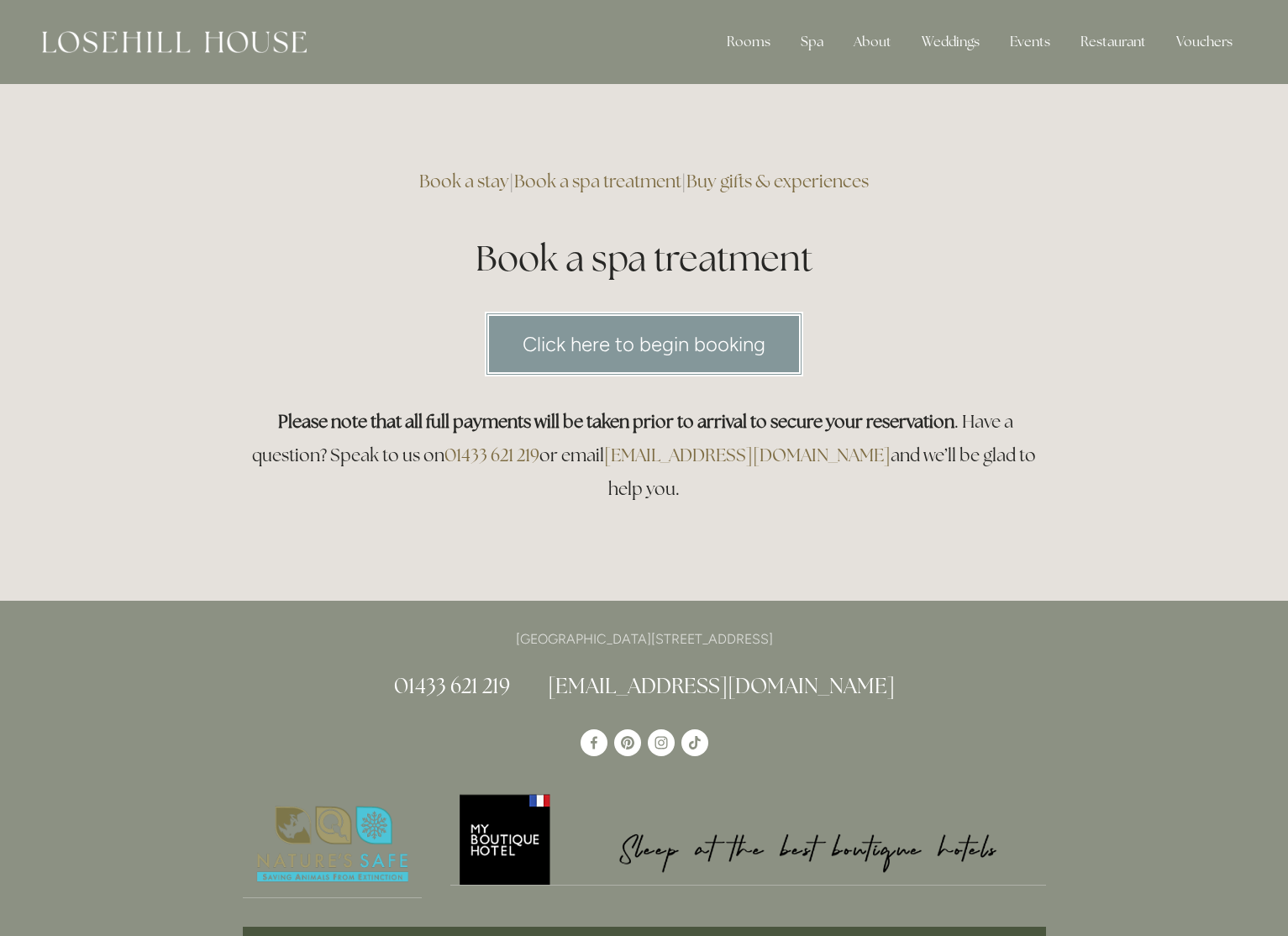
click at [616, 326] on link "Click here to begin booking" at bounding box center [643, 344] width 319 height 65
